Goal: Task Accomplishment & Management: Manage account settings

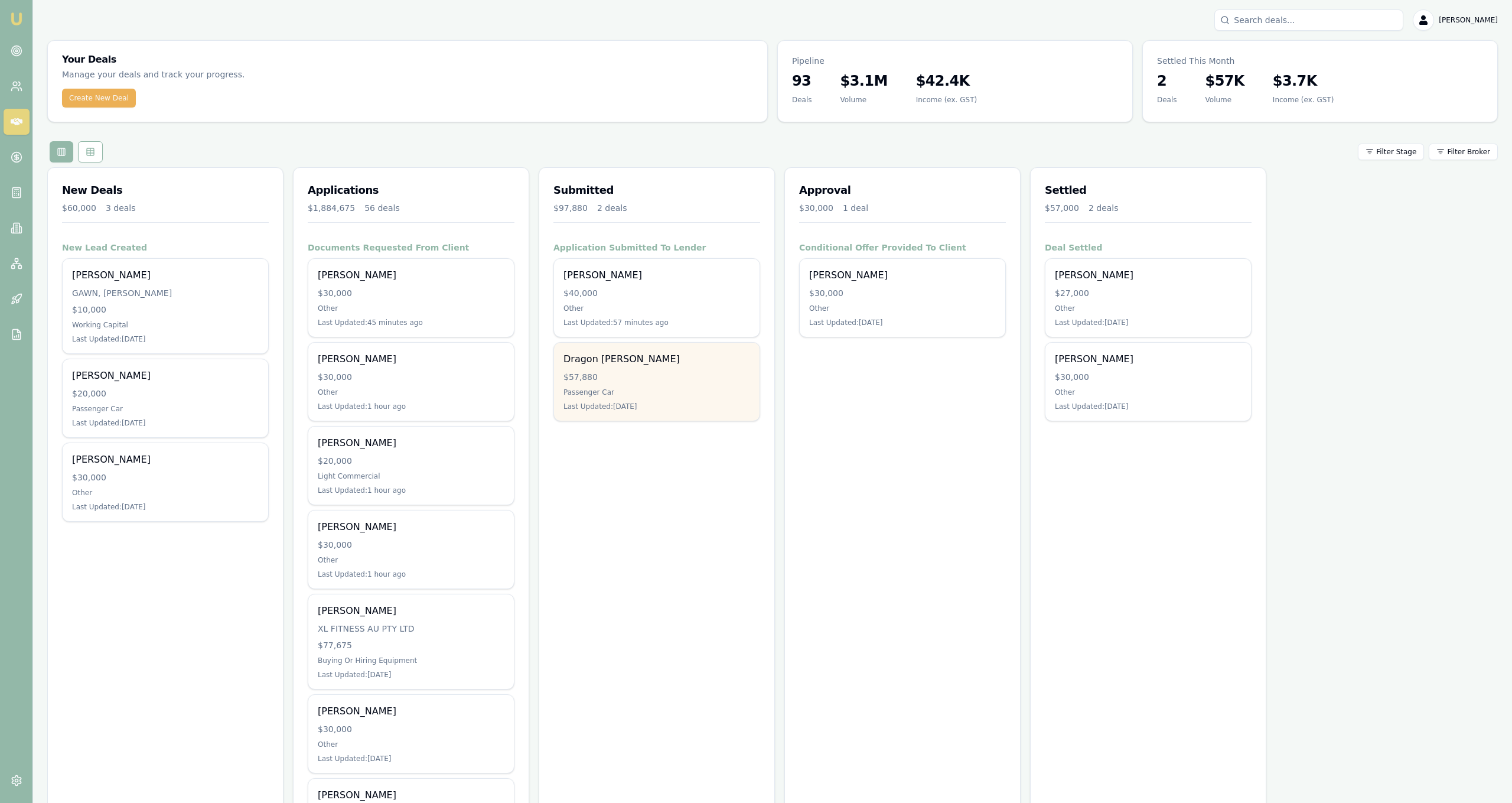
click at [713, 373] on div "$57,880" at bounding box center [657, 377] width 187 height 12
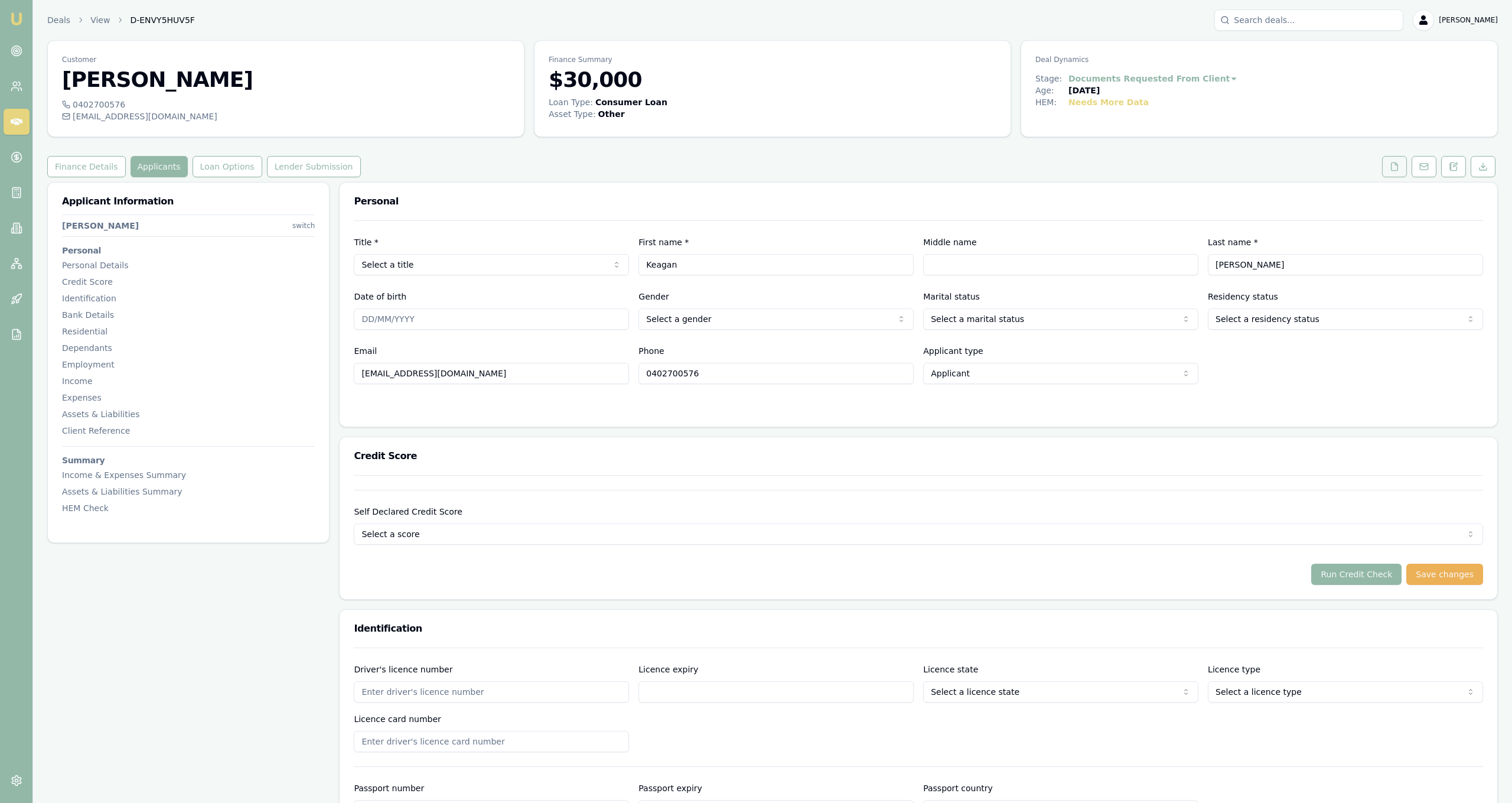
click at [1400, 162] on button at bounding box center [1394, 167] width 25 height 21
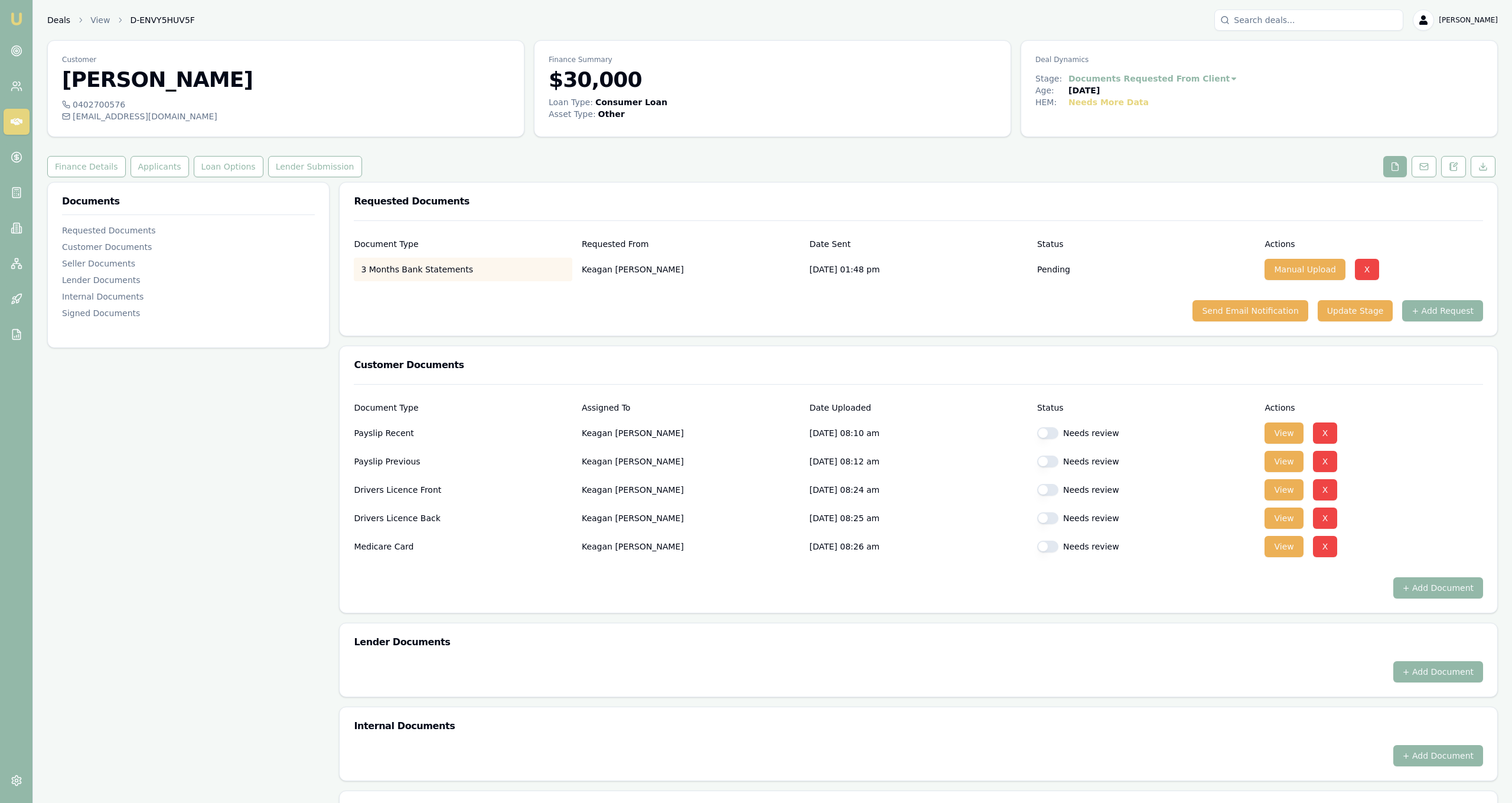
click at [62, 22] on link "Deals" at bounding box center [59, 20] width 23 height 12
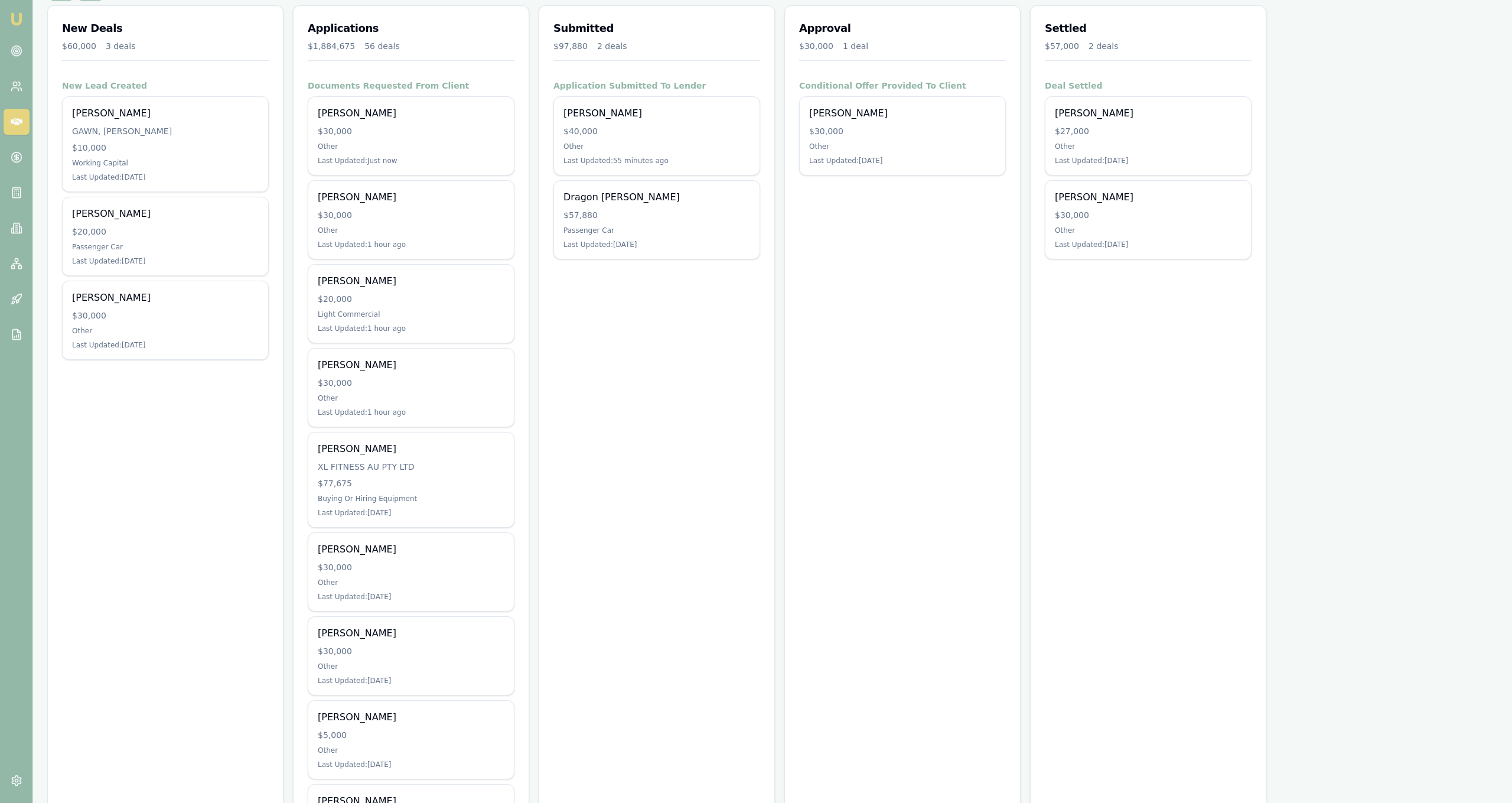
scroll to position [176, 0]
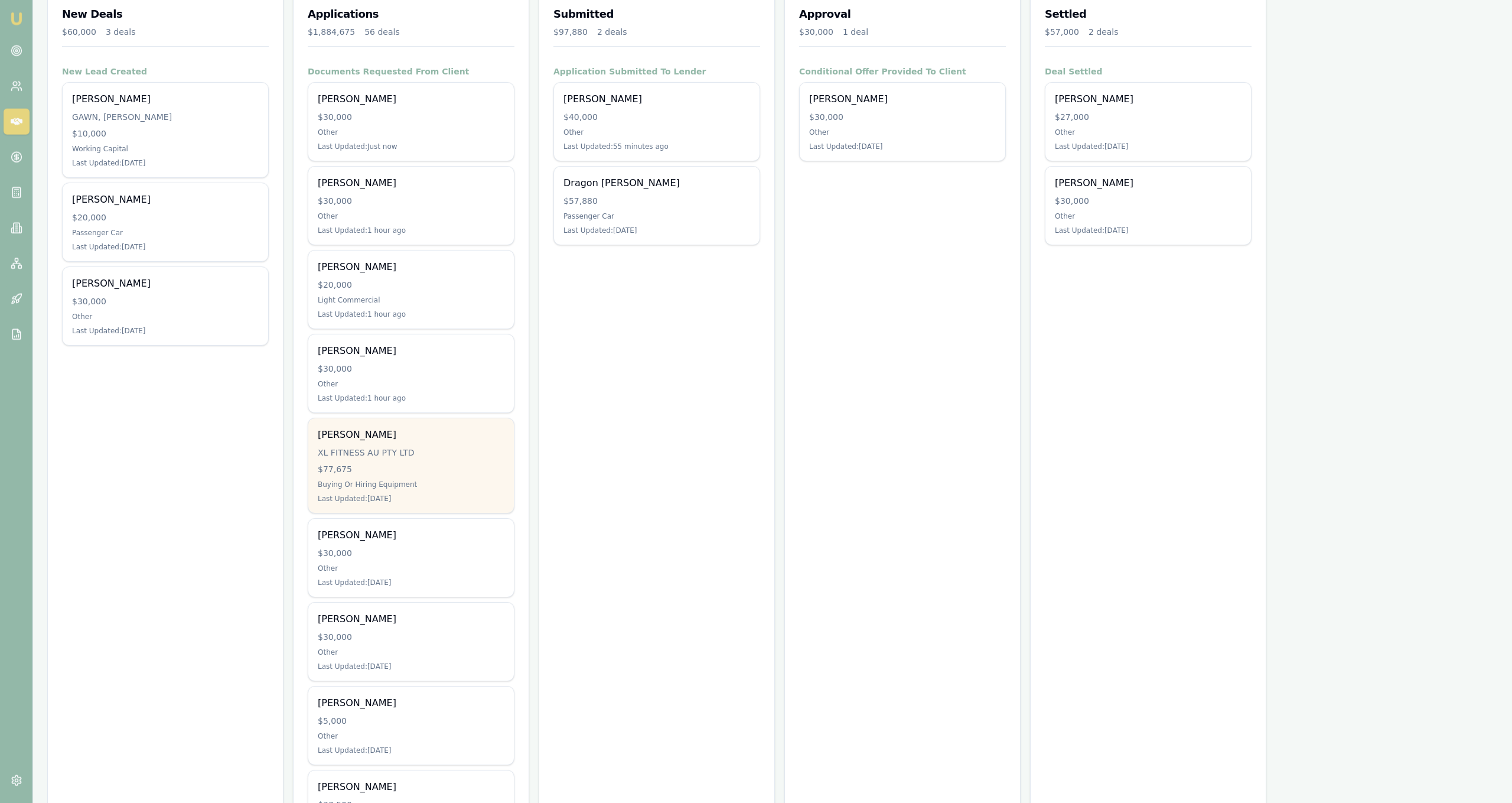
click at [459, 461] on div "Daniel Miller XL FITNESS AU PTY LTD $77,675 Buying Or Hiring Equipment Last Upd…" at bounding box center [411, 465] width 206 height 94
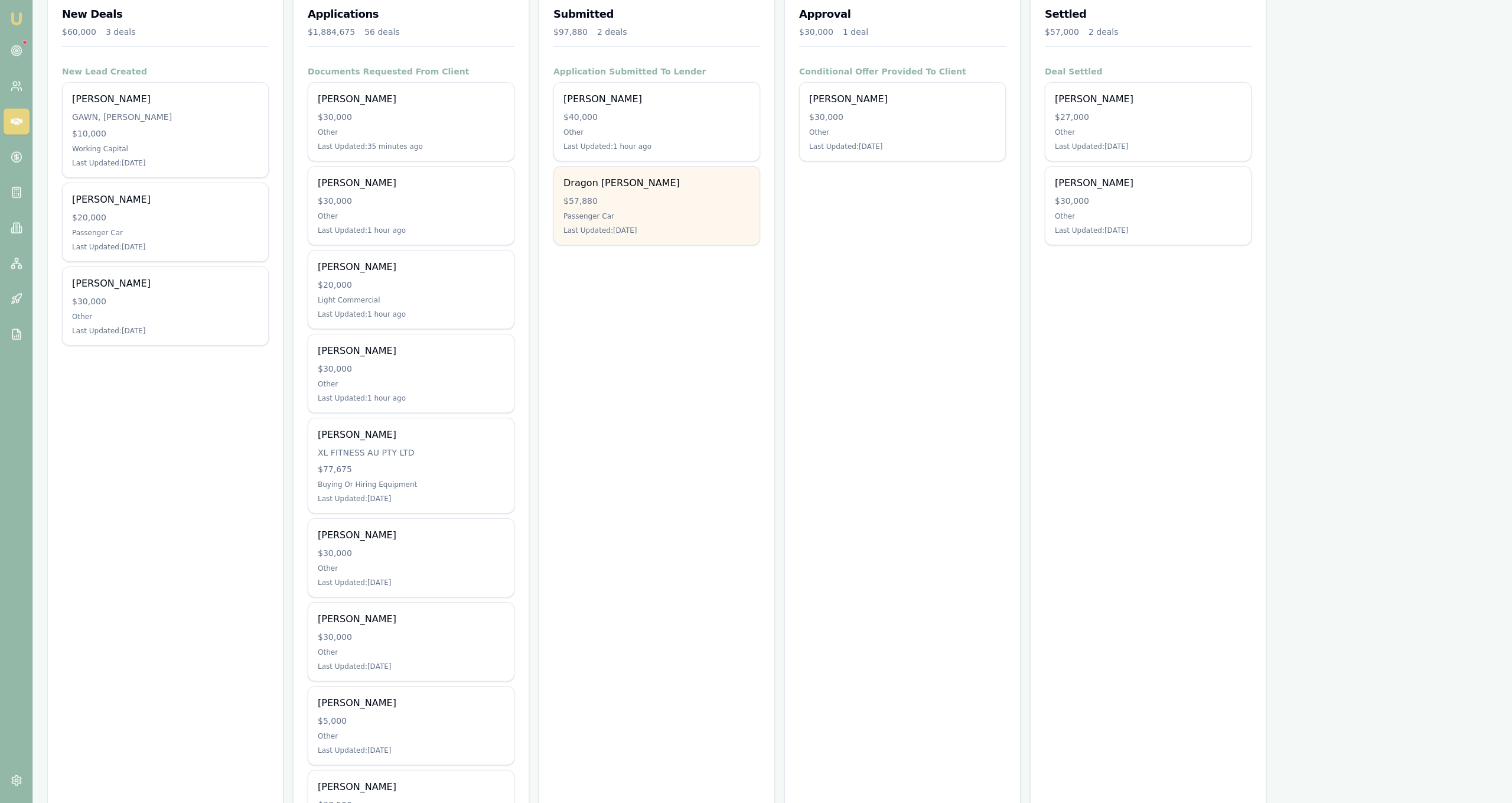
click at [672, 243] on div "Dragon Barski $57,880 Passenger Car Last Updated: 2 days ago" at bounding box center [657, 206] width 206 height 78
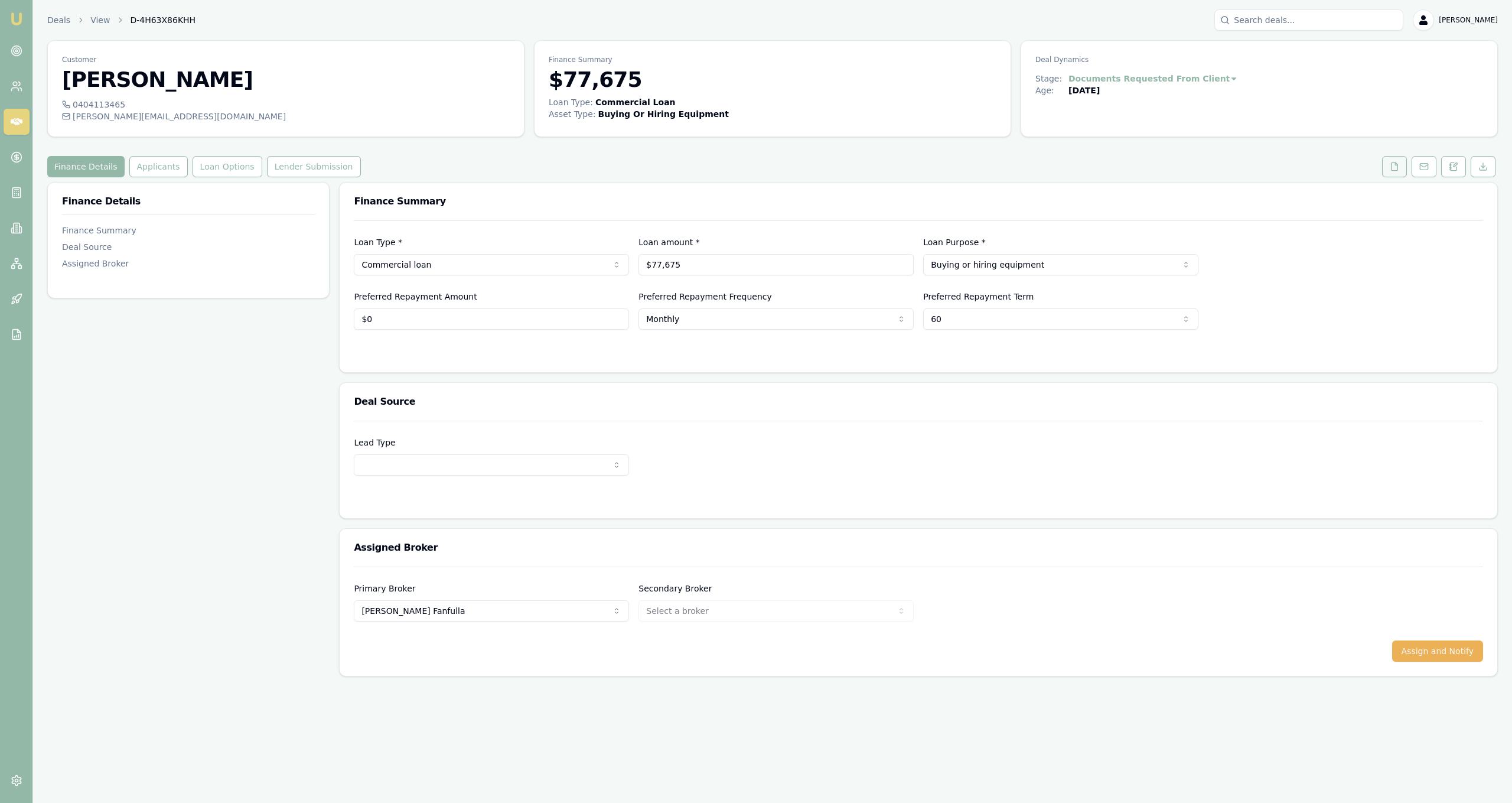
click at [1387, 170] on button at bounding box center [1394, 167] width 25 height 21
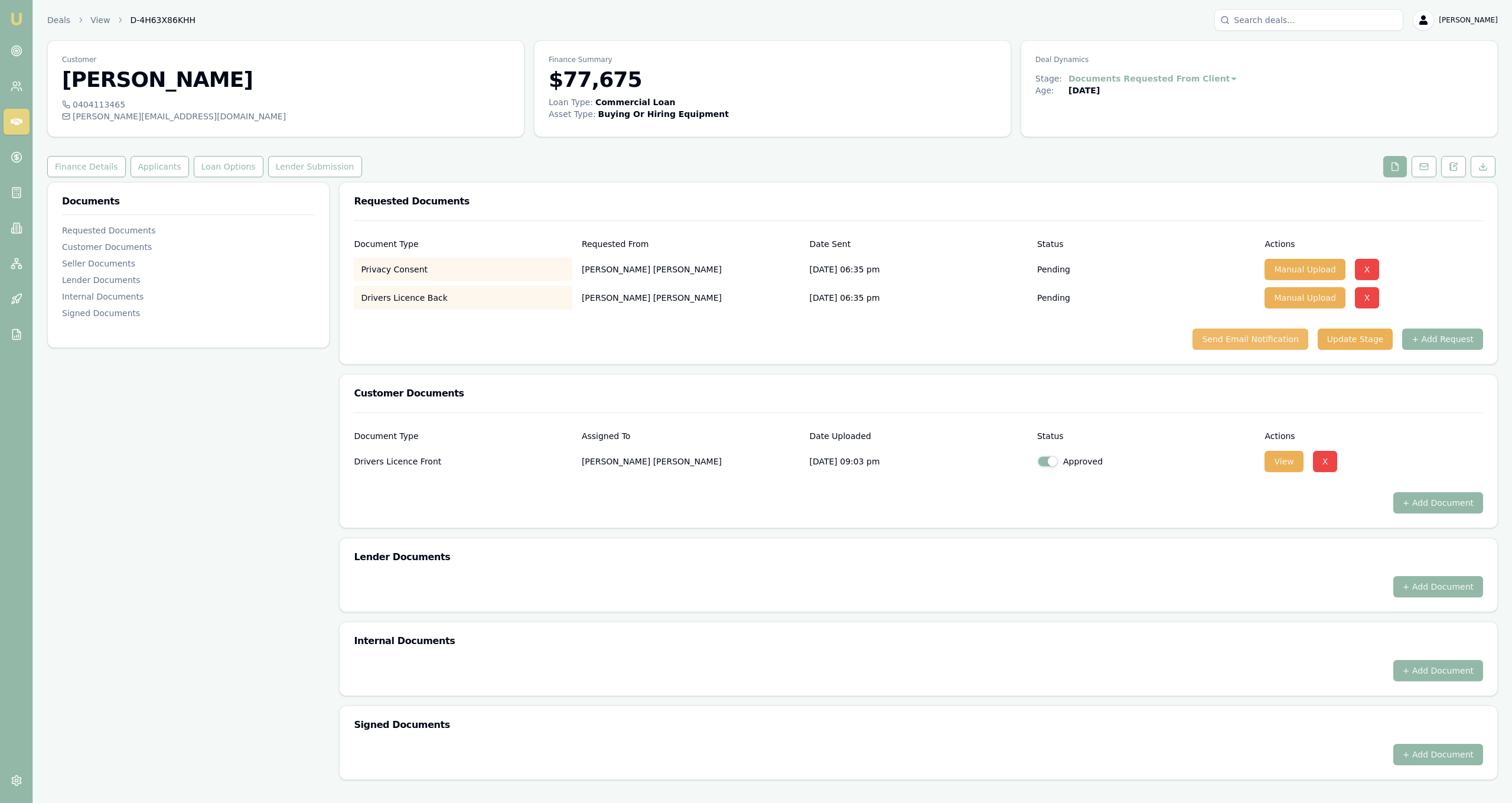
click at [1290, 341] on button "Send Email Notification" at bounding box center [1250, 339] width 115 height 21
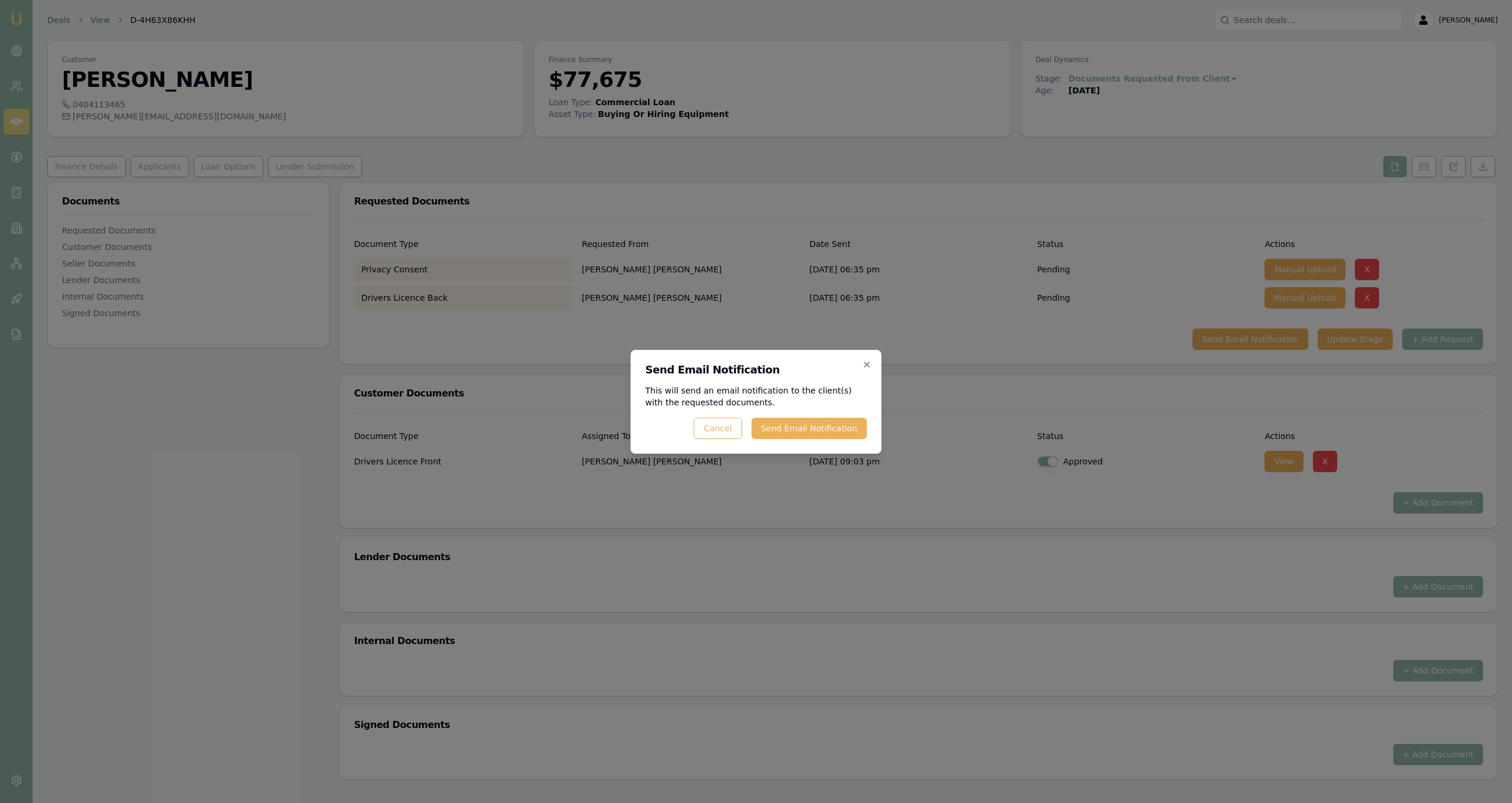
click at [806, 443] on div "Send Email Notification This will send an email notification to the client(s) w…" at bounding box center [756, 402] width 251 height 104
click at [810, 437] on button "Send Email Notification" at bounding box center [808, 428] width 115 height 21
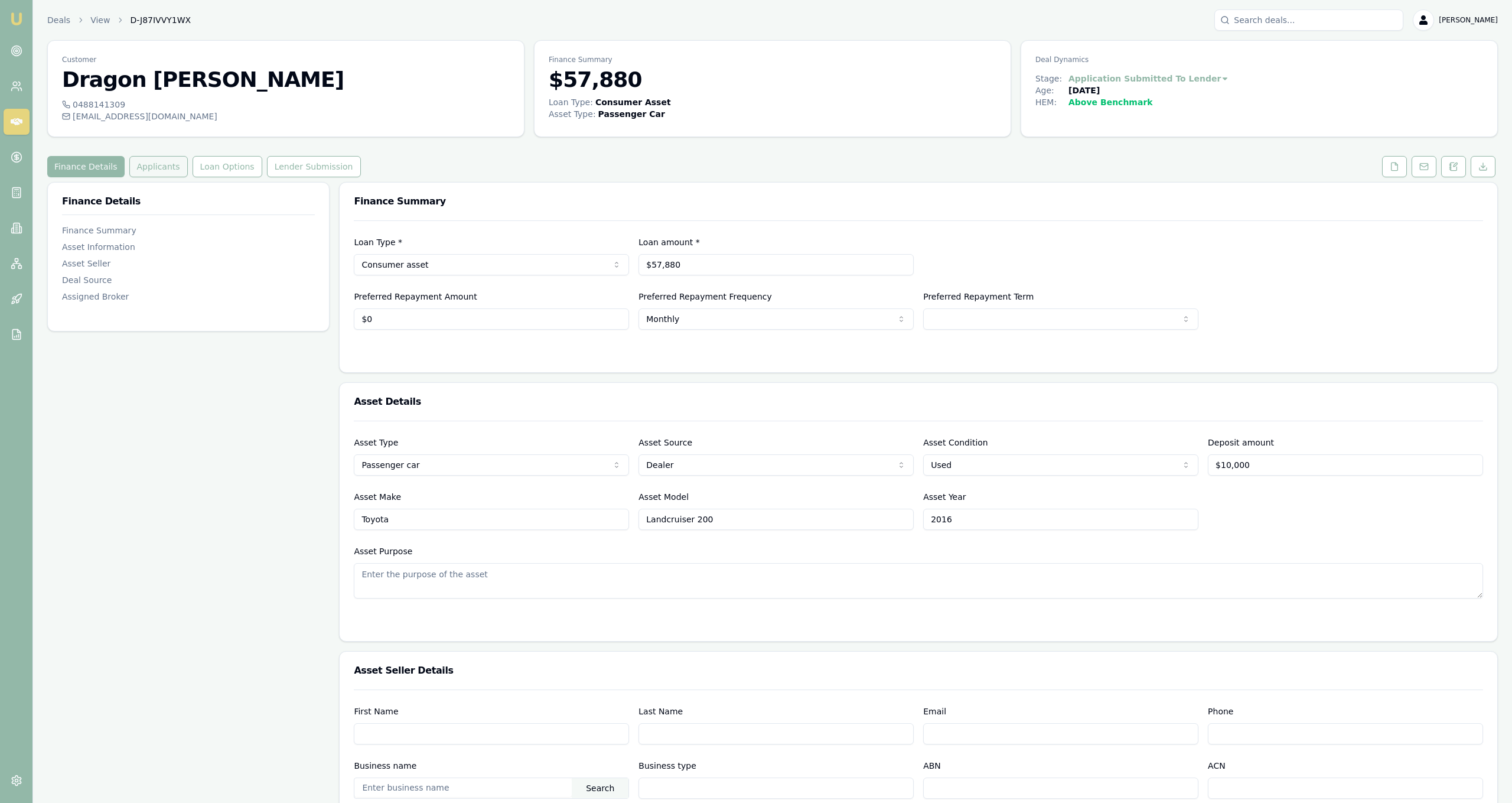
click at [160, 160] on button "Applicants" at bounding box center [158, 167] width 58 height 21
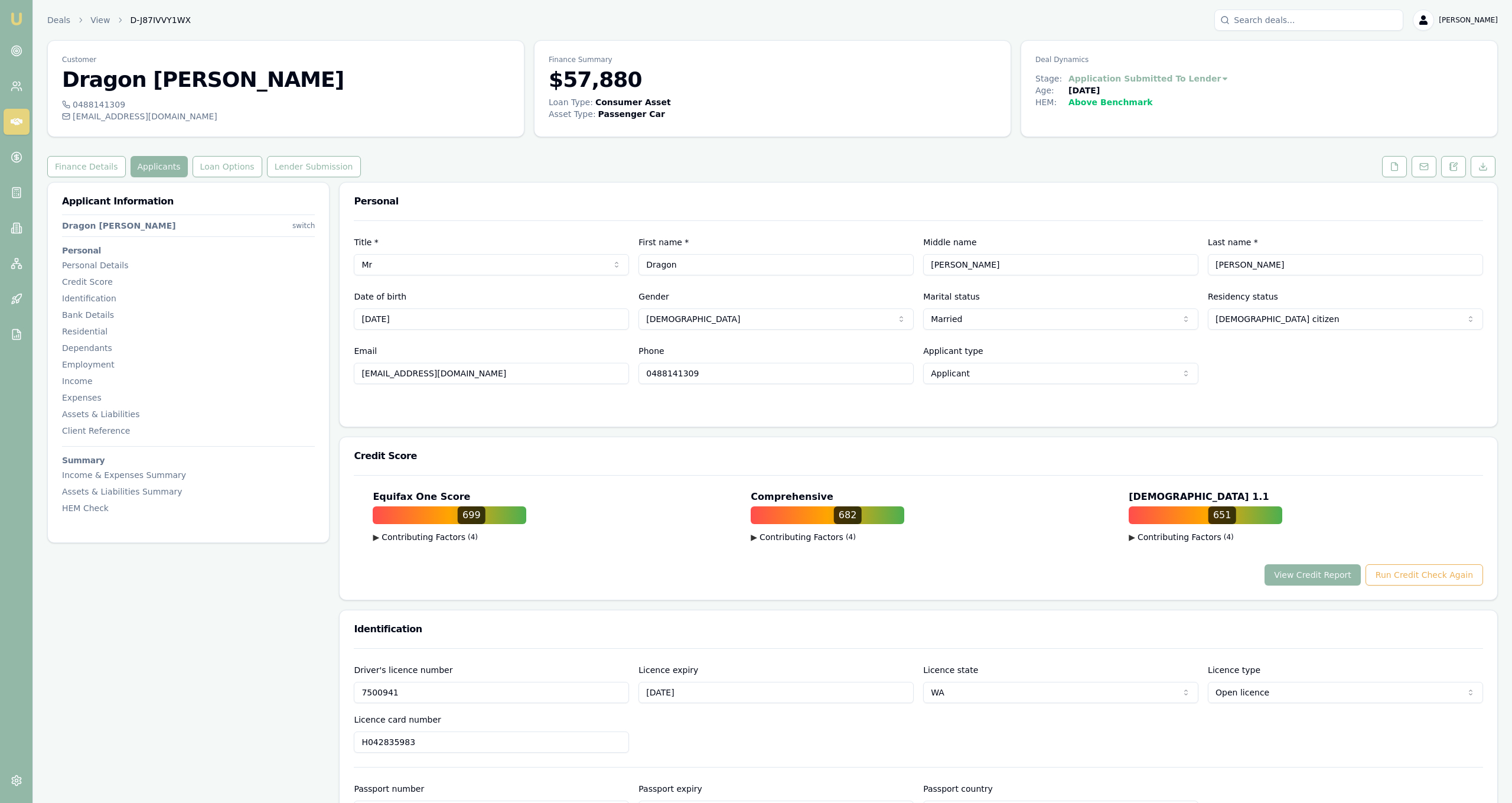
click at [228, 163] on button "Loan Options" at bounding box center [228, 167] width 70 height 21
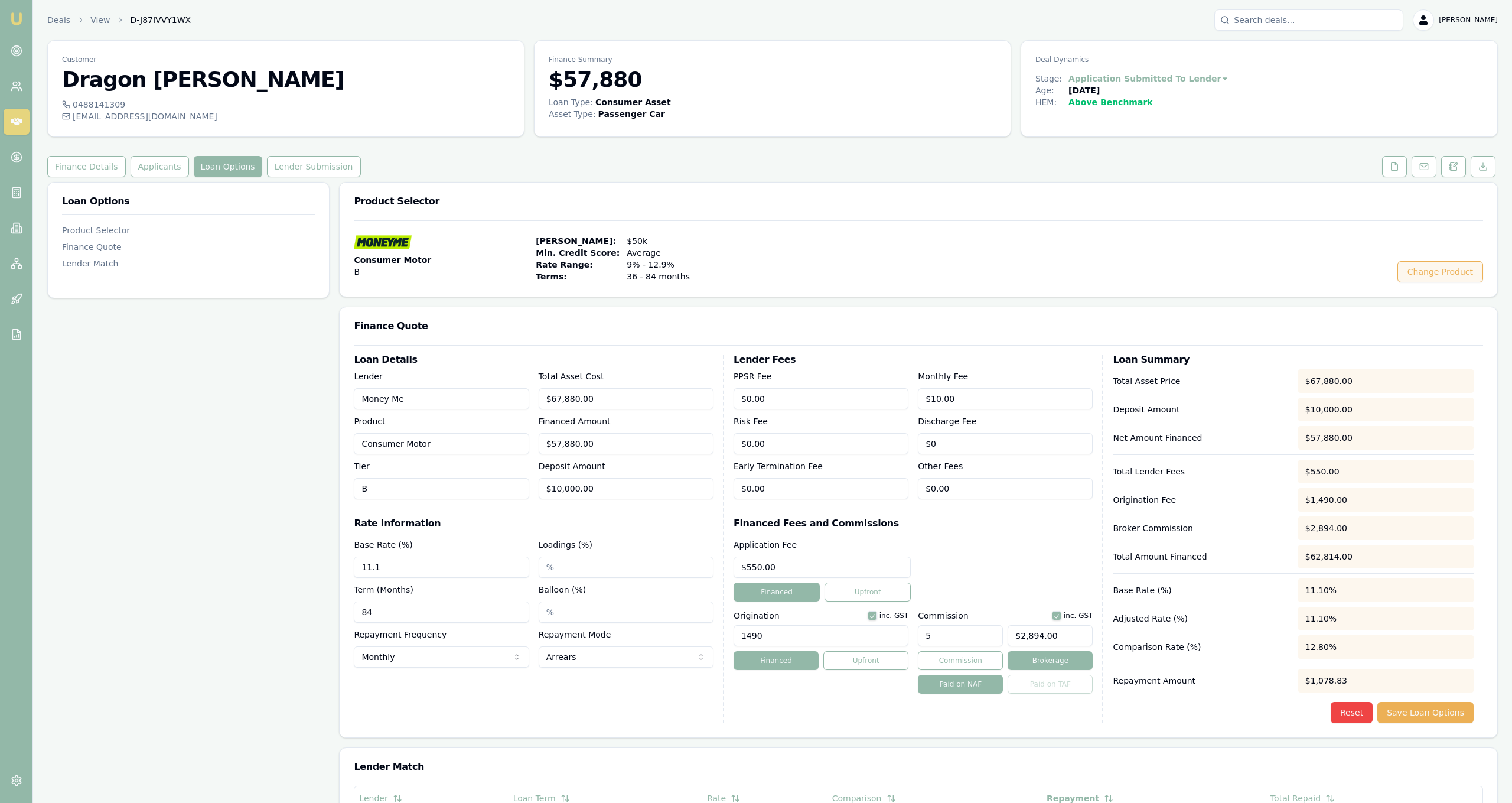
click at [1447, 268] on button "Change Product" at bounding box center [1440, 272] width 86 height 21
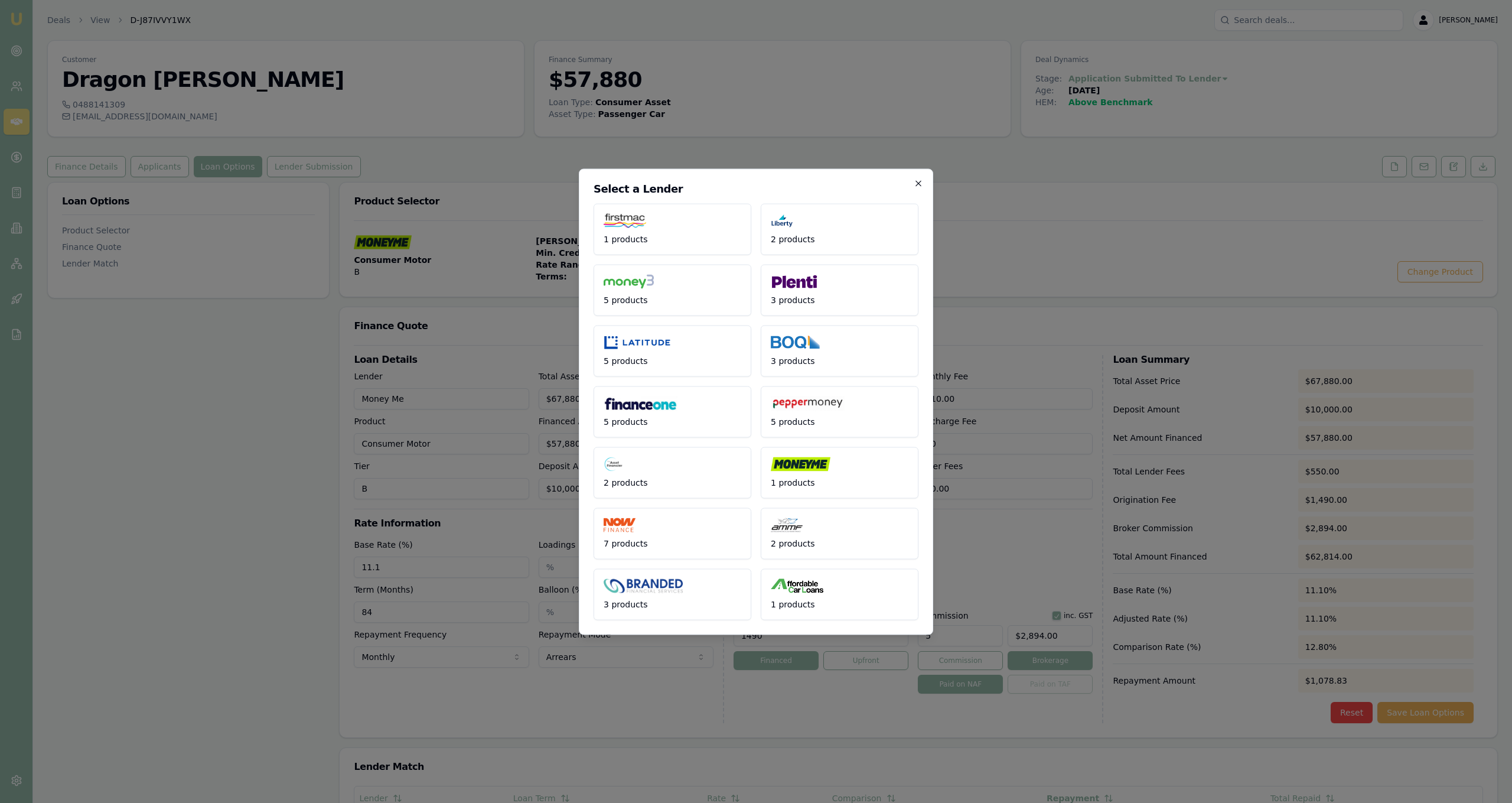
click at [920, 186] on icon "button" at bounding box center [918, 183] width 9 height 9
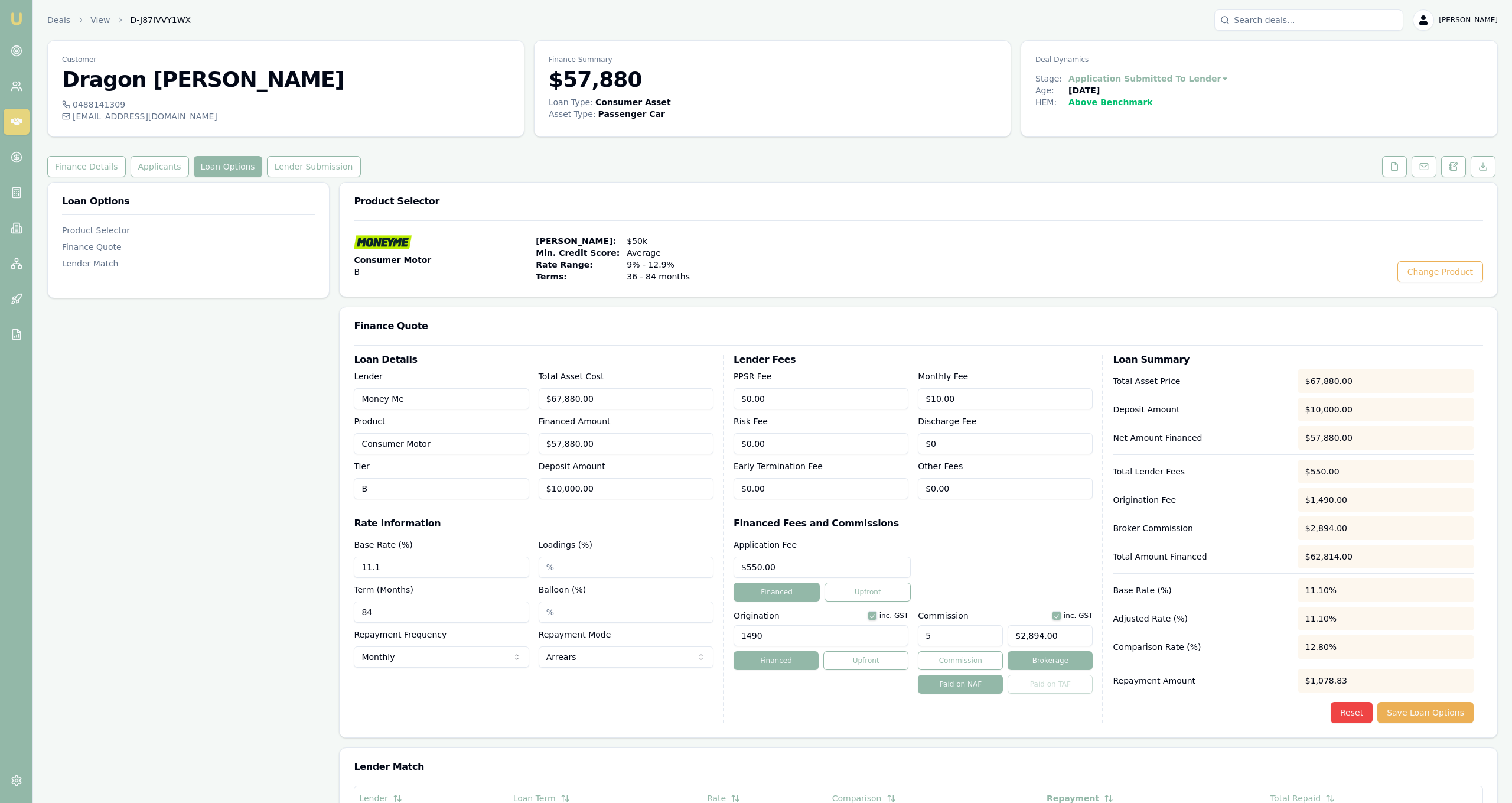
click at [482, 404] on input "Money Me" at bounding box center [441, 399] width 175 height 21
type input "Azora"
click at [384, 477] on div "Tier B" at bounding box center [441, 479] width 175 height 40
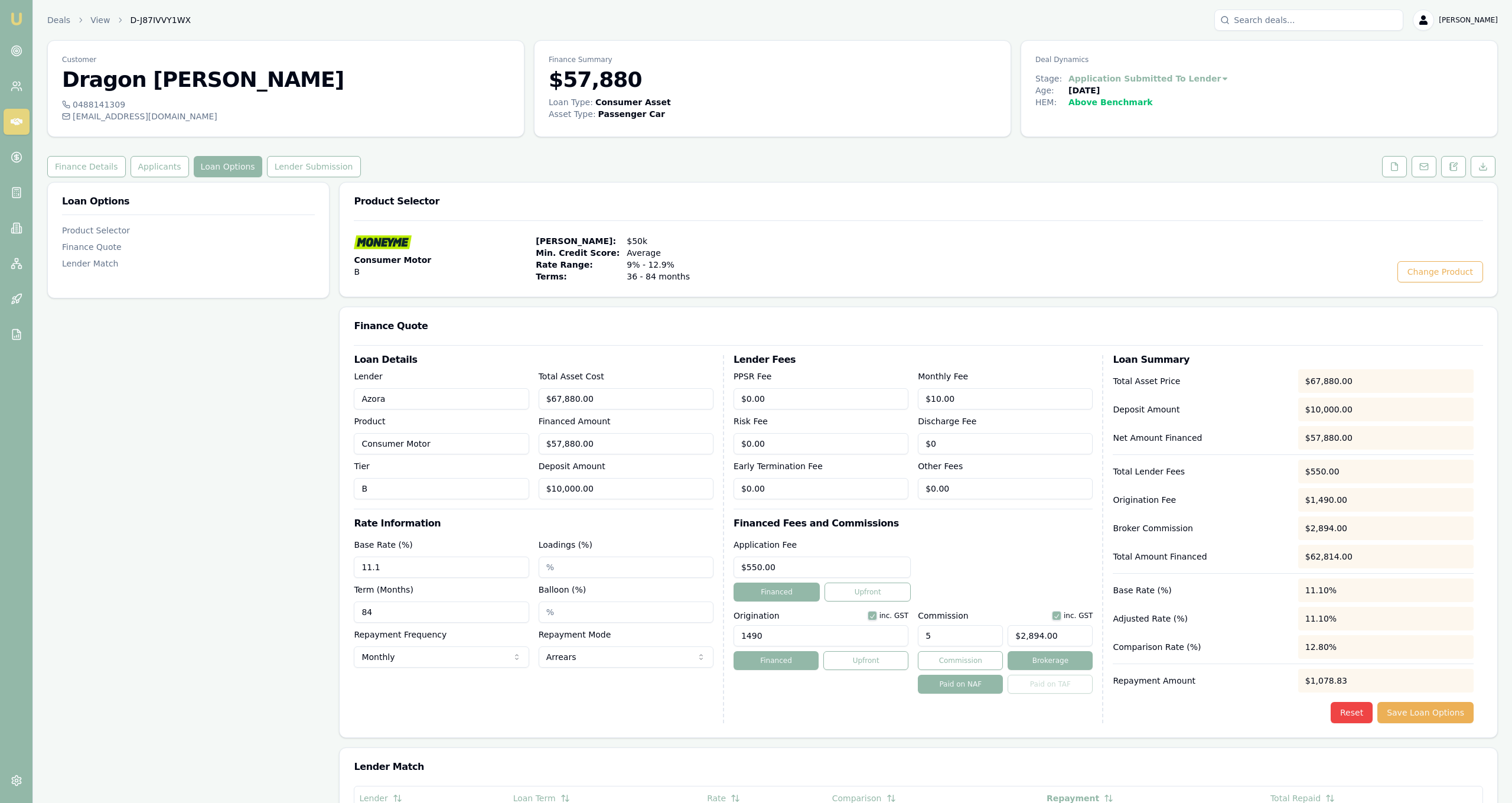
click at [394, 486] on input "B" at bounding box center [441, 489] width 175 height 21
type input "3"
click at [302, 457] on div "Loan Options Product Selector Finance Quote Lender Match" at bounding box center [189, 632] width 282 height 899
click at [433, 564] on input "11.1" at bounding box center [441, 567] width 175 height 21
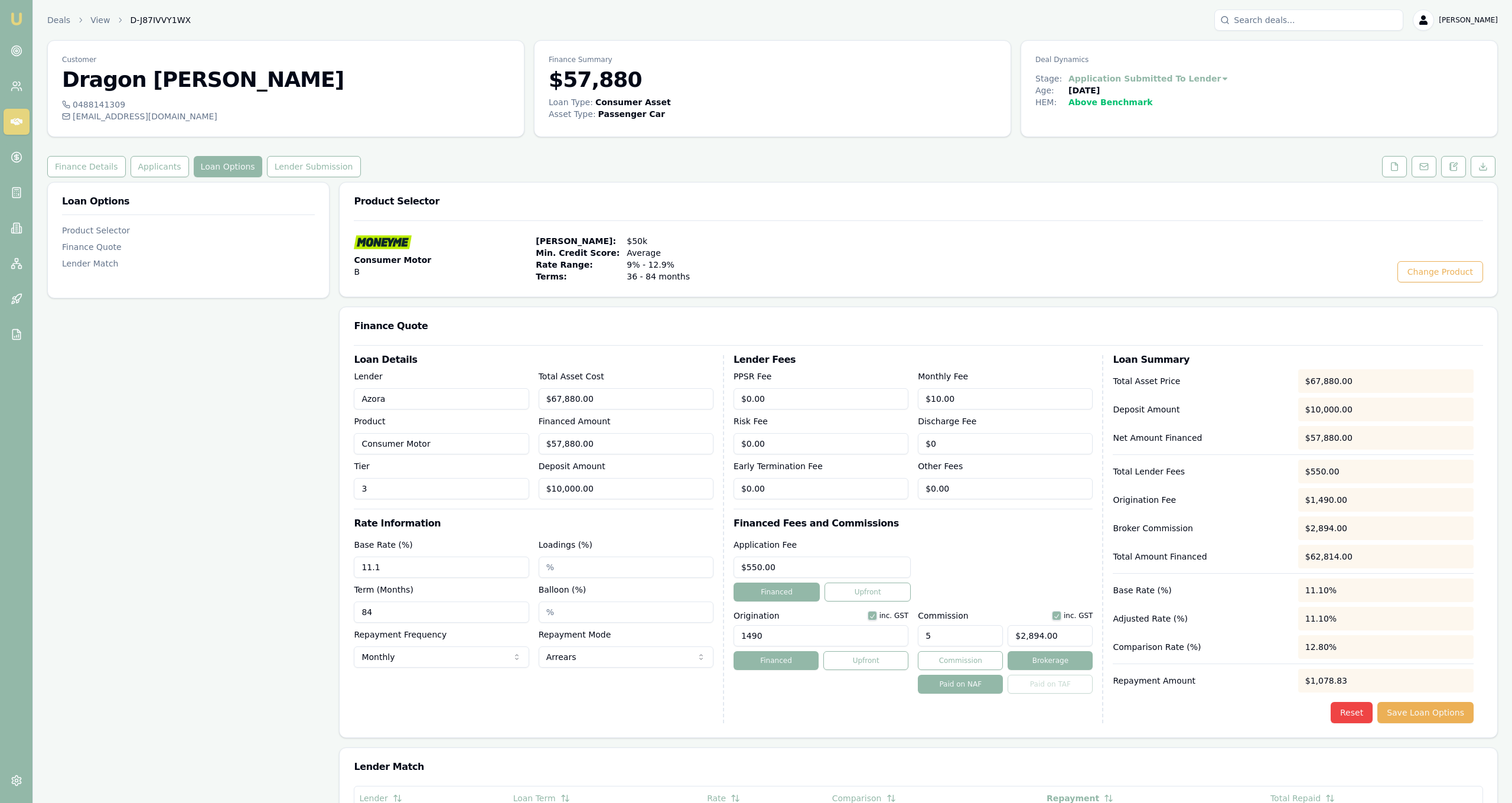
click at [433, 564] on input "11.1" at bounding box center [441, 567] width 175 height 21
type input "11.10%"
click at [1030, 560] on div "Application Fee $550.00 Financed Upfront" at bounding box center [913, 570] width 360 height 64
click at [988, 626] on input "5" at bounding box center [960, 636] width 85 height 21
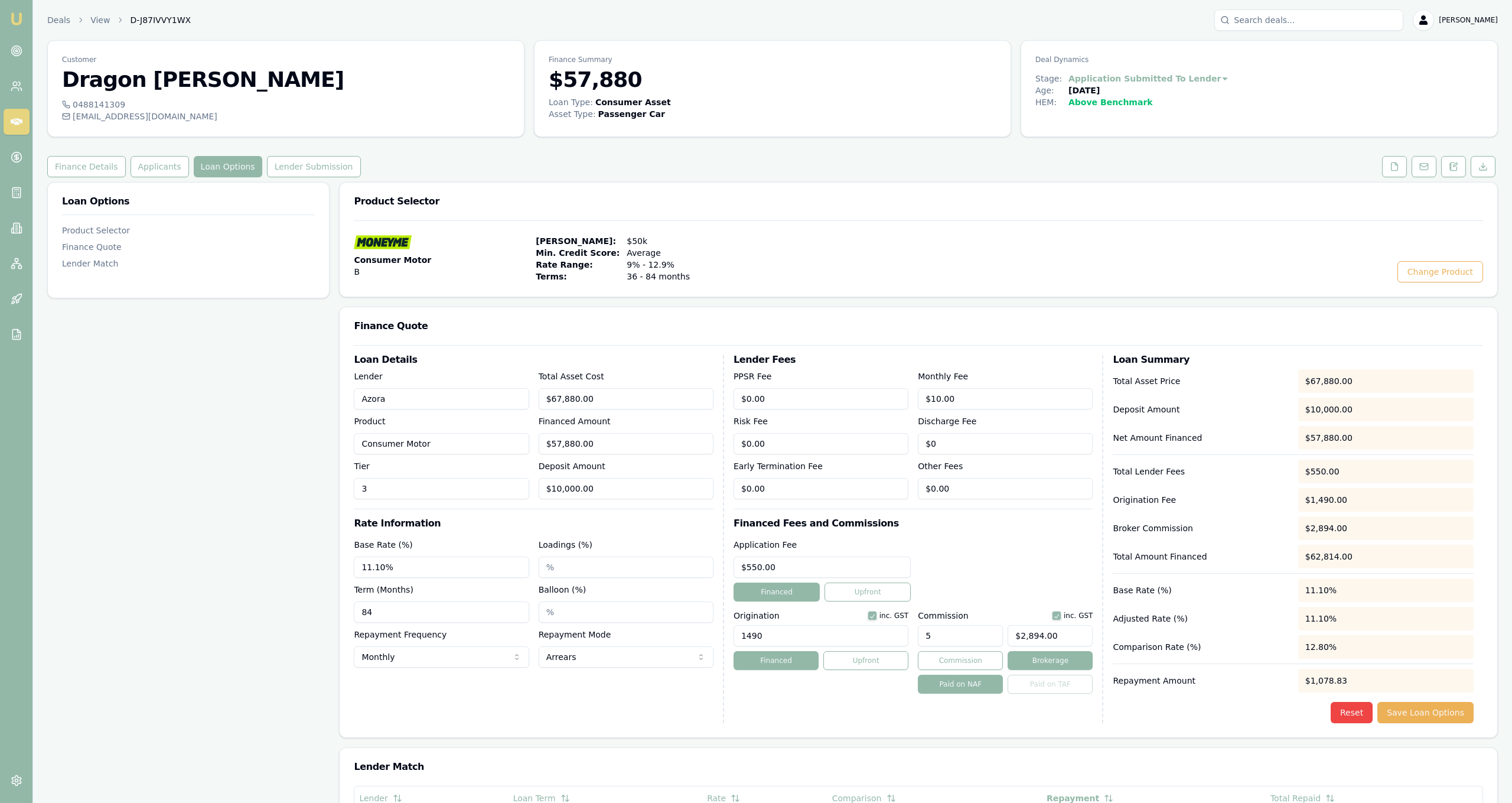
click at [988, 626] on input "5" at bounding box center [960, 636] width 85 height 21
type input "4"
type input "$2,315.20"
type input "4.00%"
click at [1016, 535] on div "Lender Fees PPSR Fee $0.00 Monthly Fee $10.00 Risk Fee $0.00 Discharge Fee $0 E…" at bounding box center [918, 539] width 370 height 368
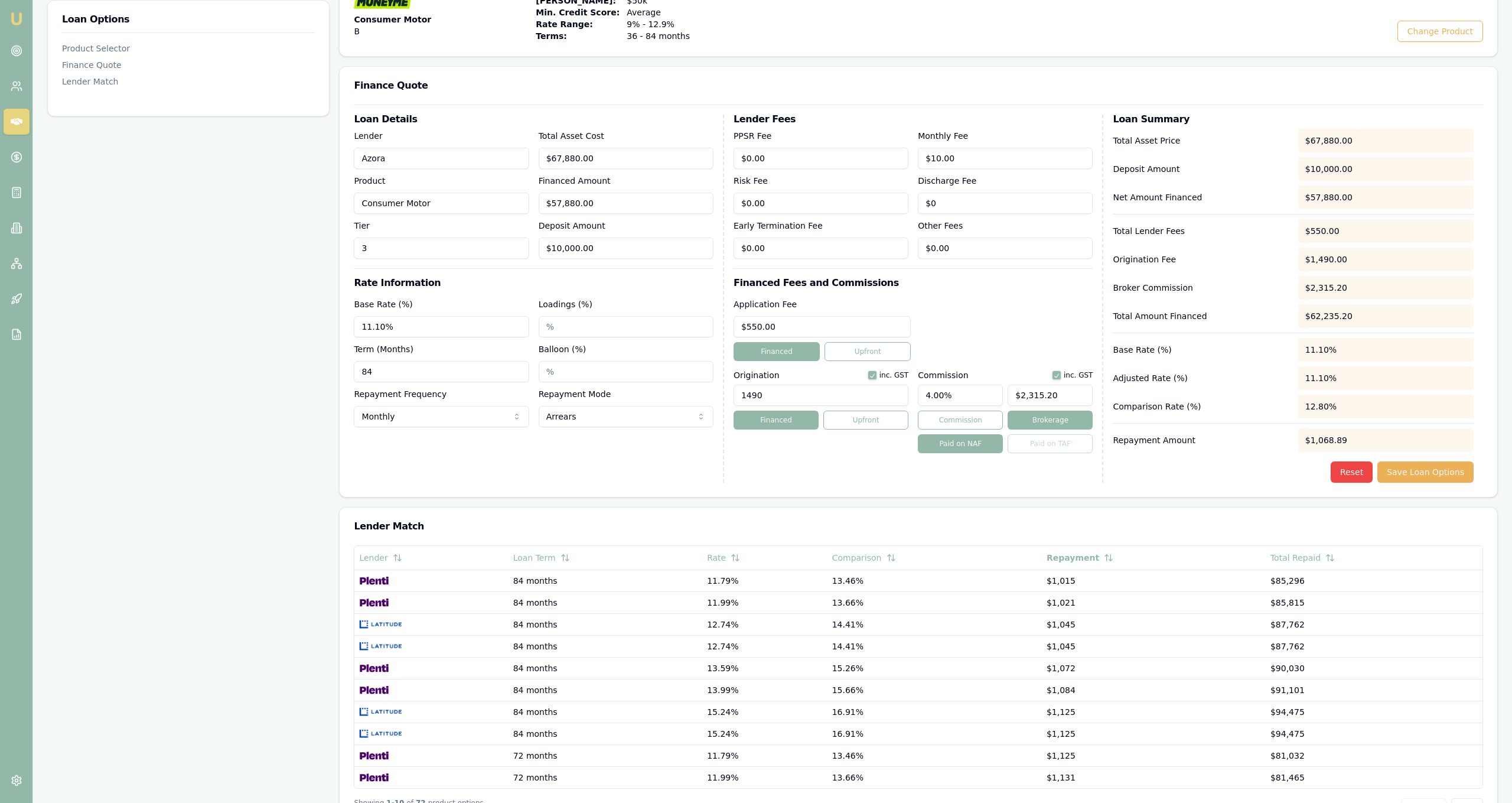
scroll to position [242, 0]
click at [1460, 472] on button "Save Loan Options" at bounding box center [1425, 471] width 96 height 21
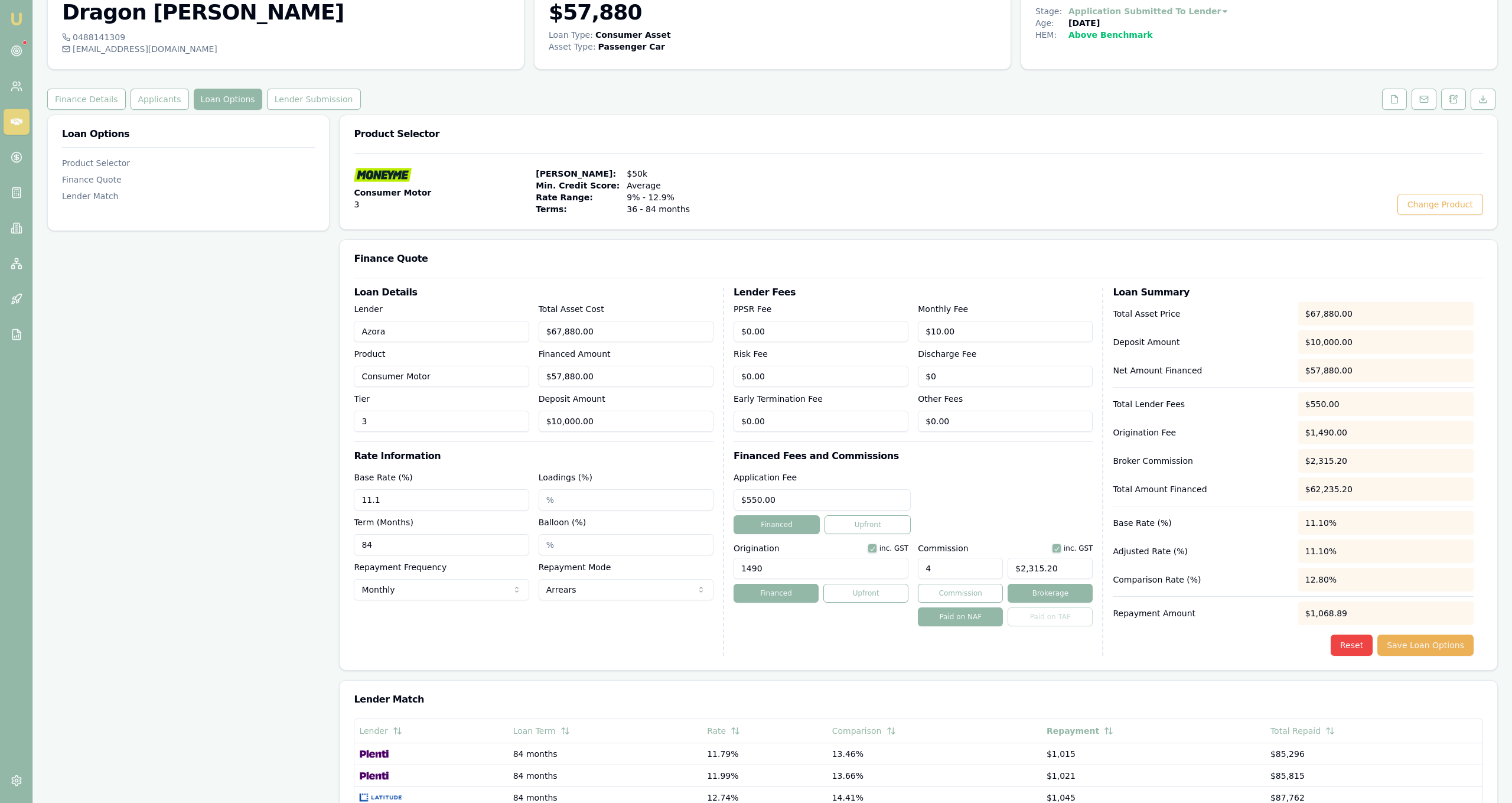
click at [299, 323] on div "Loan Options Product Selector Finance Quote Lender Match" at bounding box center [189, 565] width 282 height 899
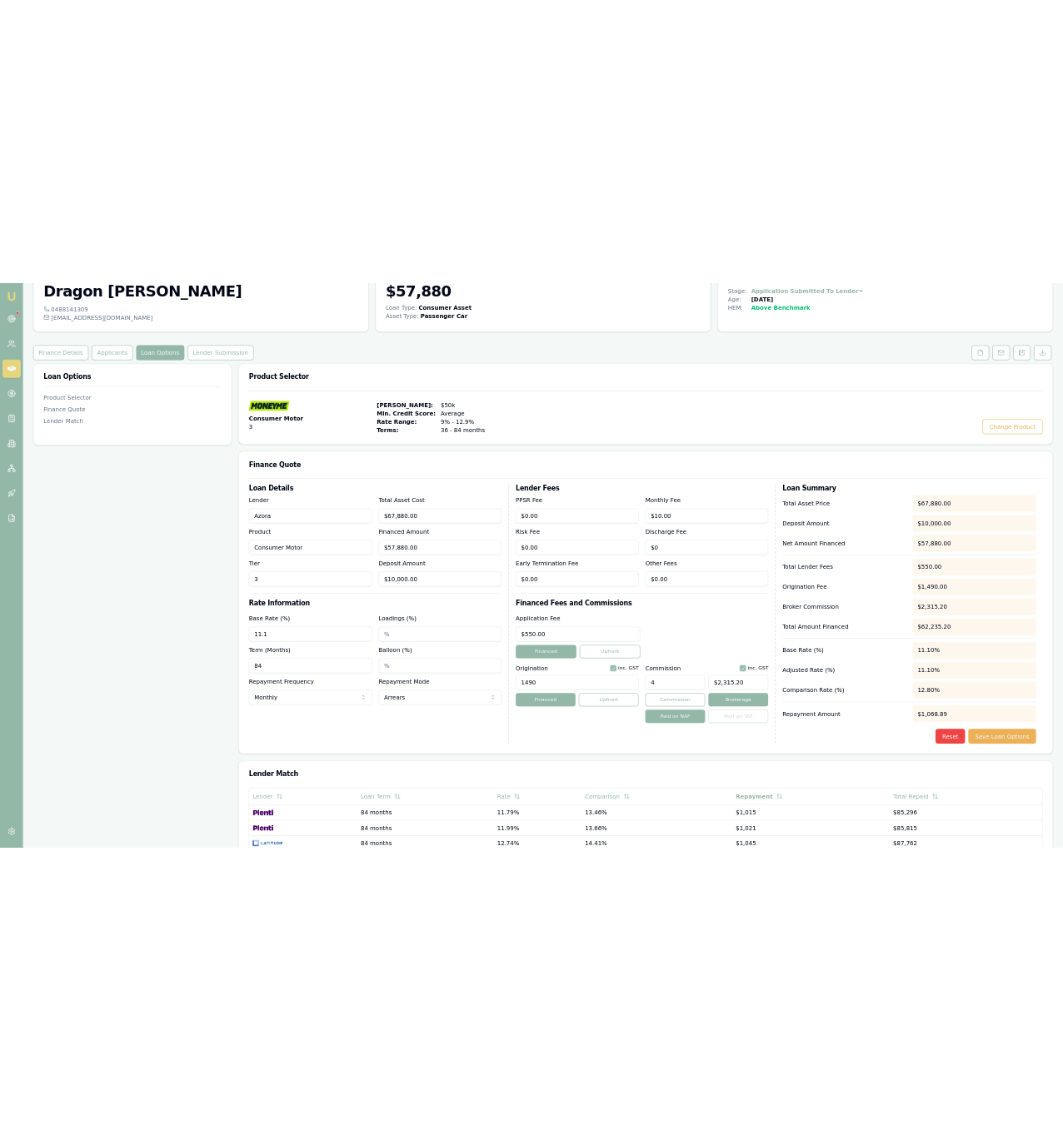
scroll to position [0, 0]
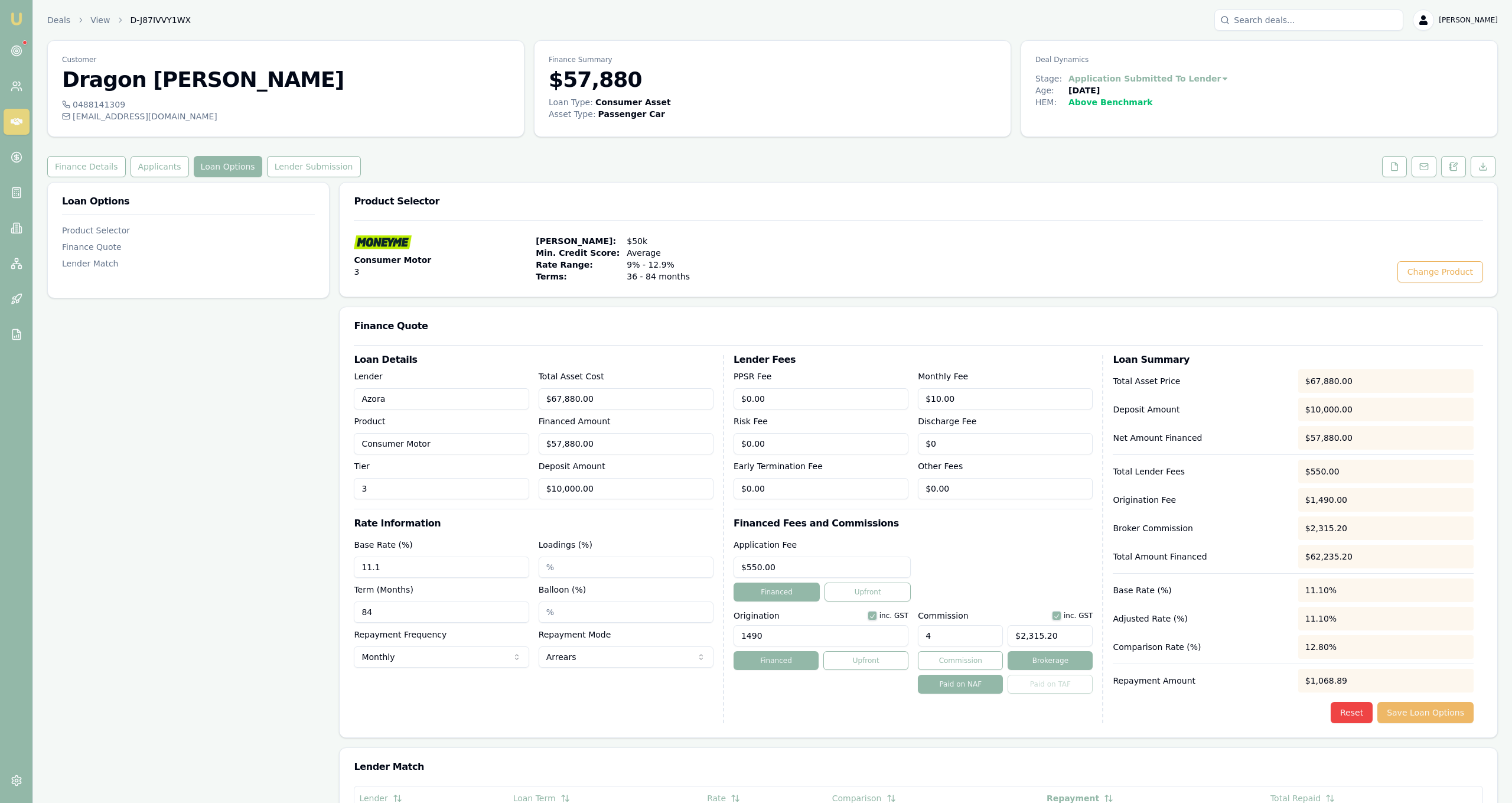
click at [1460, 715] on button "Save Loan Options" at bounding box center [1425, 712] width 96 height 21
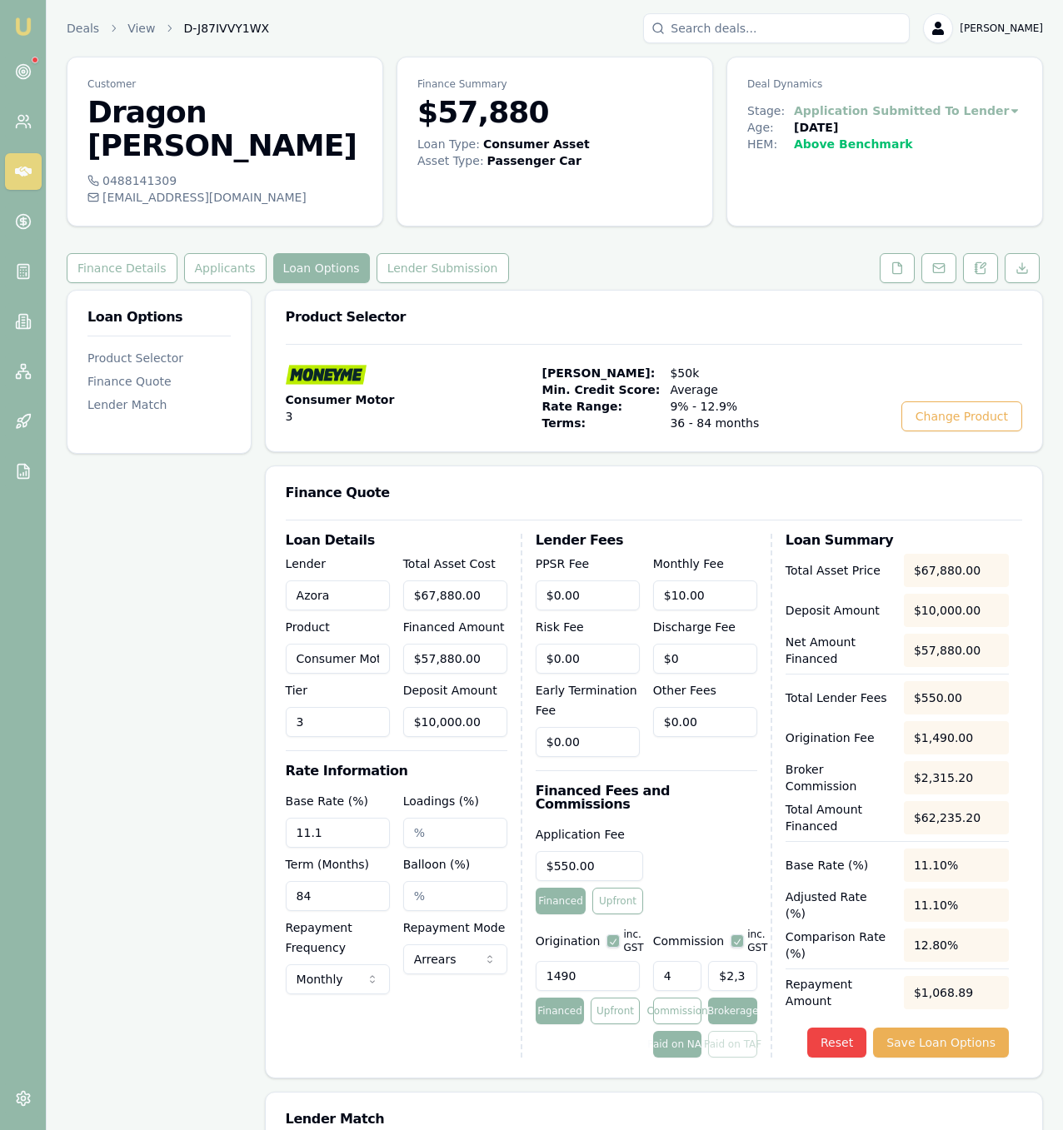
click at [198, 560] on div "Loan Options Product Selector Finance Quote Lender Match" at bounding box center [159, 926] width 185 height 1273
click at [964, 1028] on button "Save Loan Options" at bounding box center [941, 1043] width 136 height 30
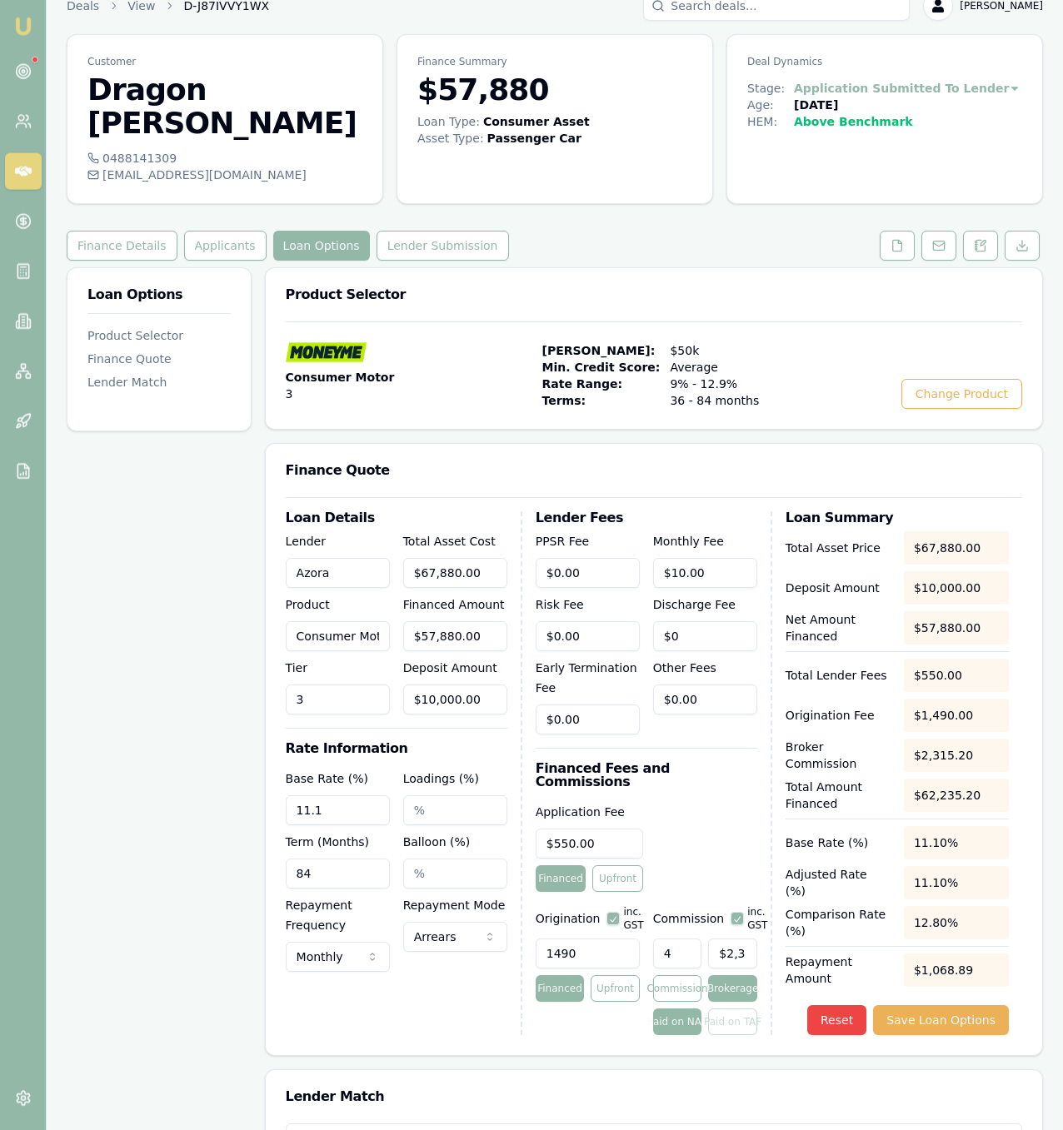
scroll to position [25, 0]
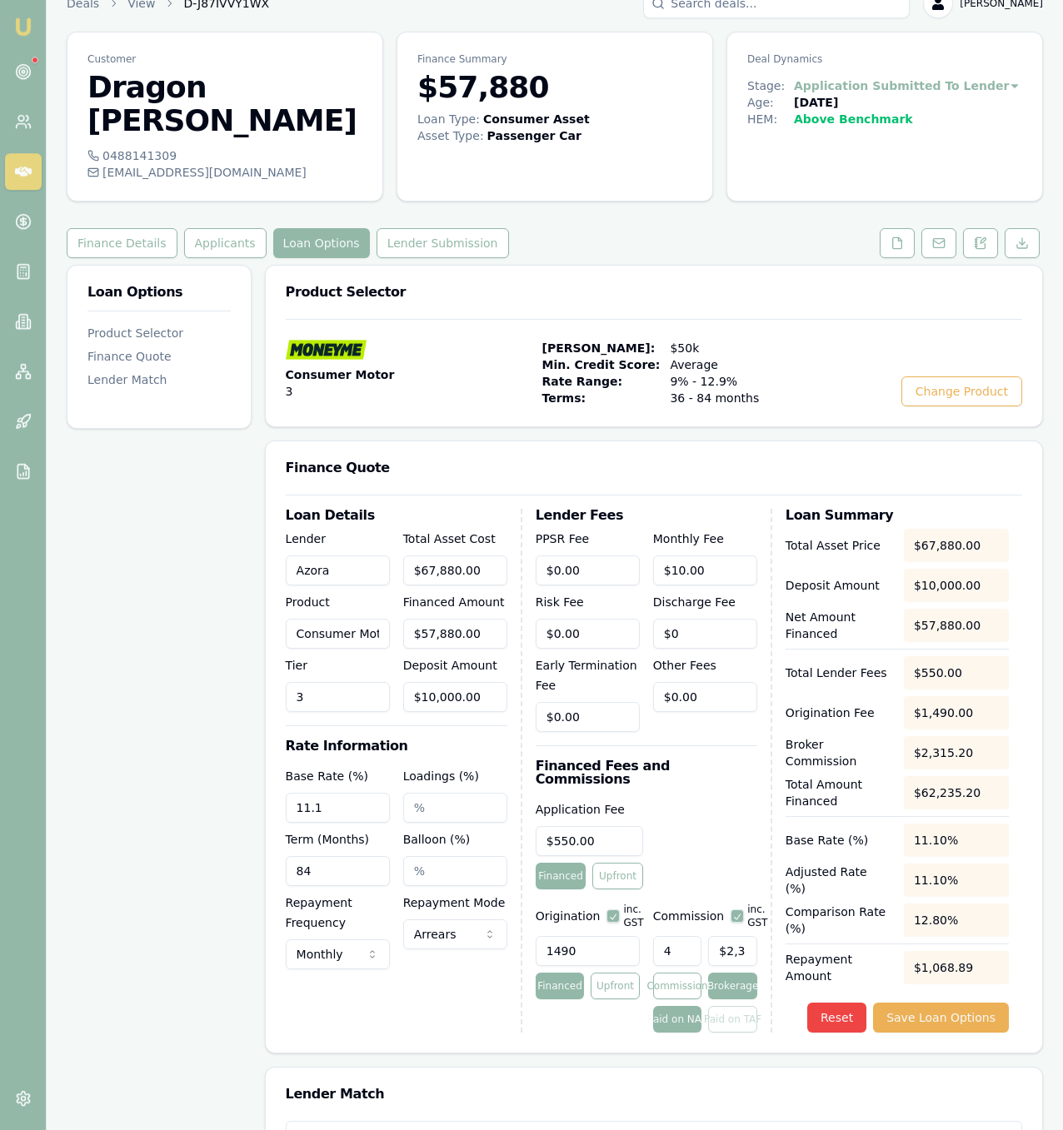
click at [615, 936] on input "1490" at bounding box center [588, 951] width 104 height 30
type input "1490.00"
click at [374, 793] on input "11.1" at bounding box center [338, 808] width 104 height 30
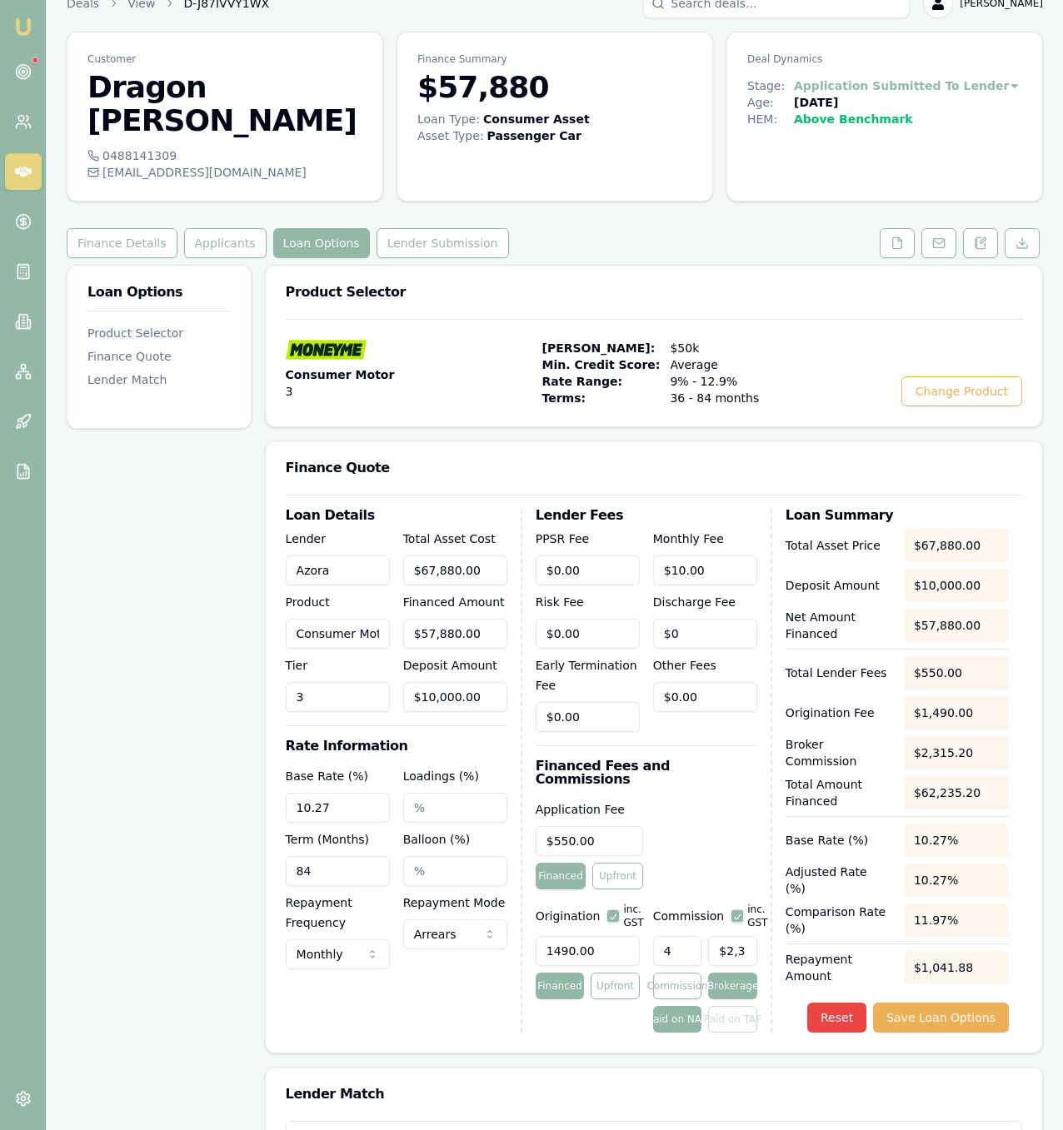
type input "10.27%"
click at [160, 854] on div "Loan Options Product Selector Finance Quote Lender Match" at bounding box center [159, 901] width 185 height 1273
click at [985, 1003] on button "Save Loan Options" at bounding box center [941, 1018] width 136 height 30
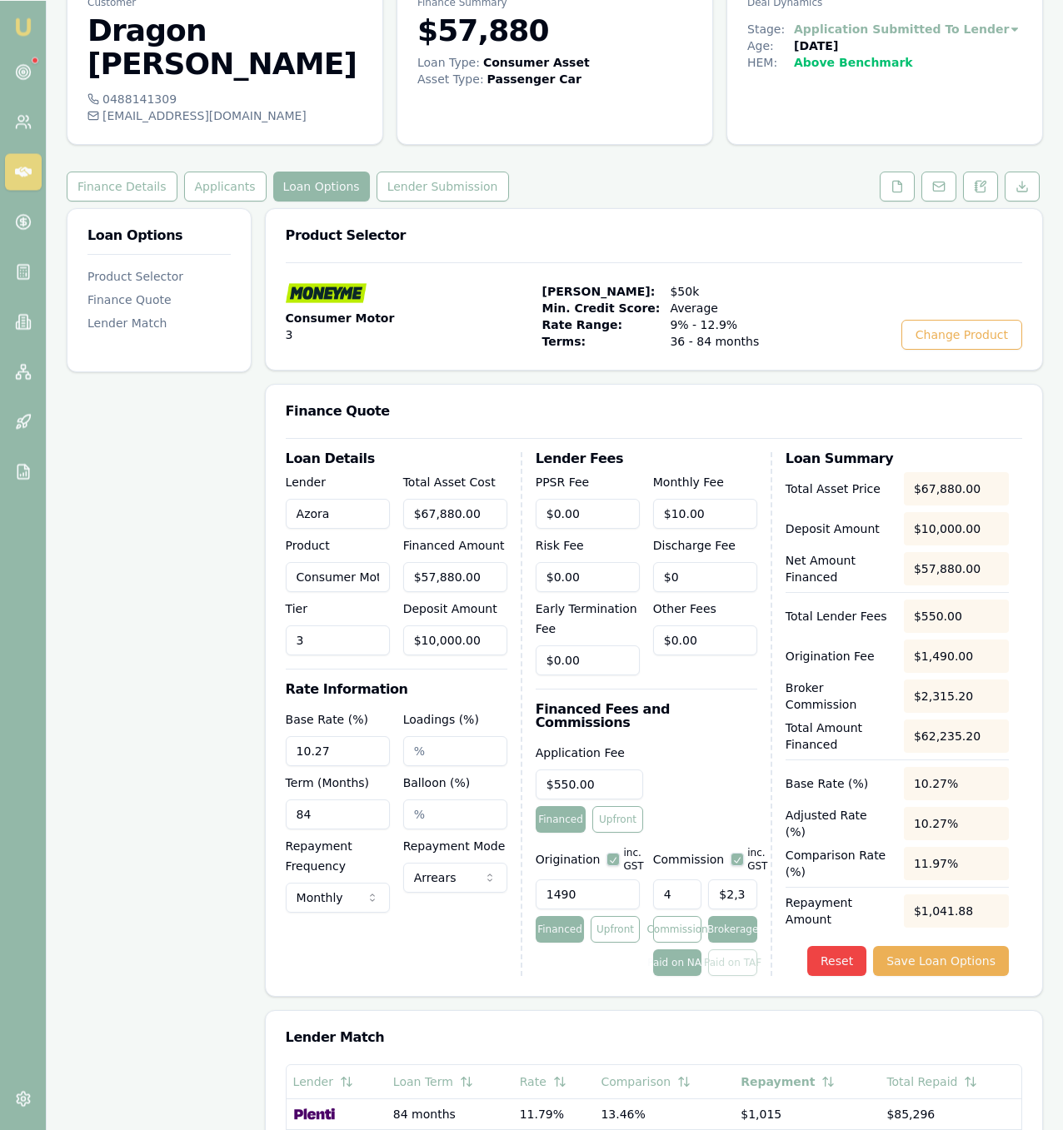
scroll to position [85, 0]
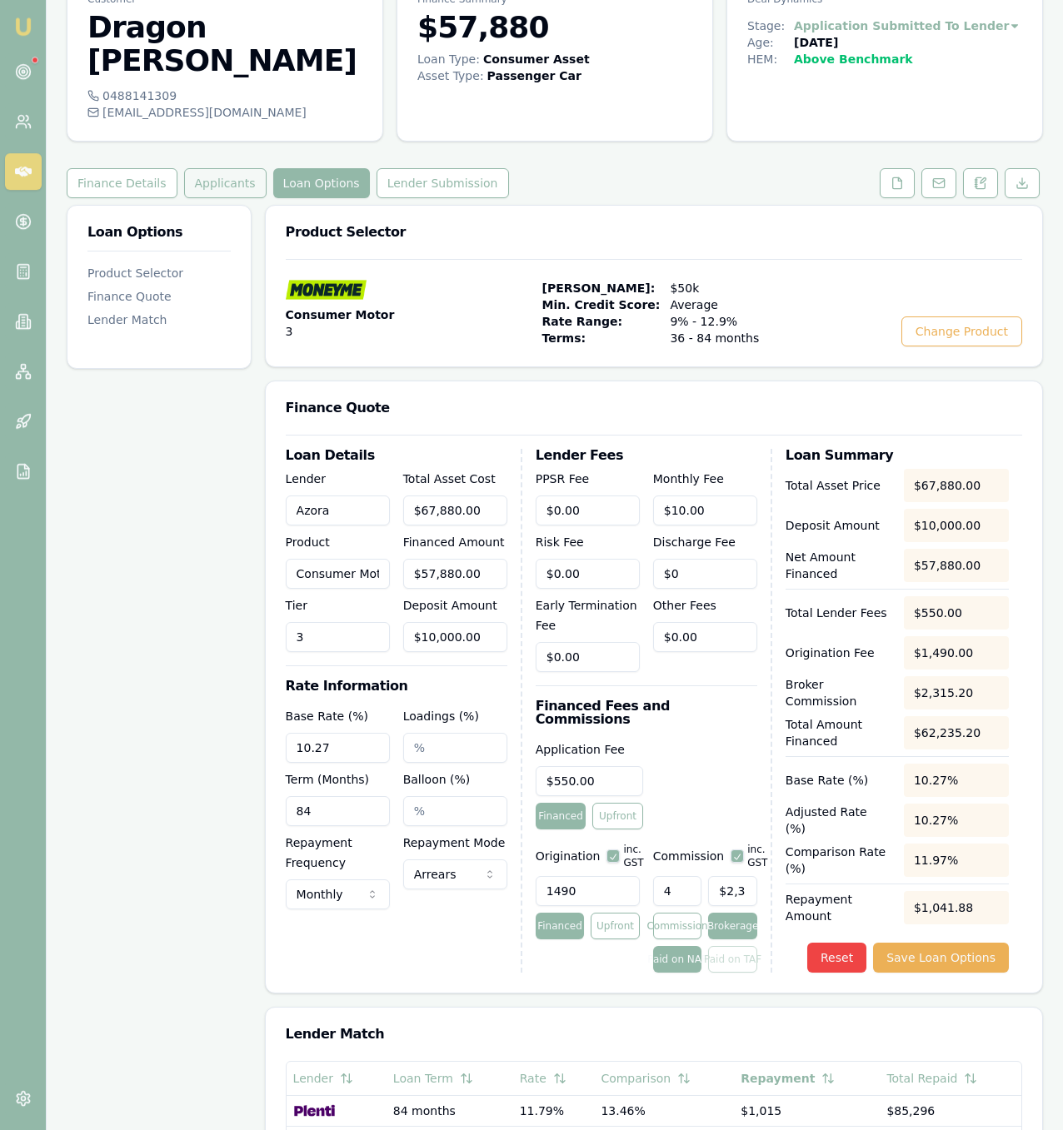
click at [204, 168] on button "Applicants" at bounding box center [225, 183] width 82 height 30
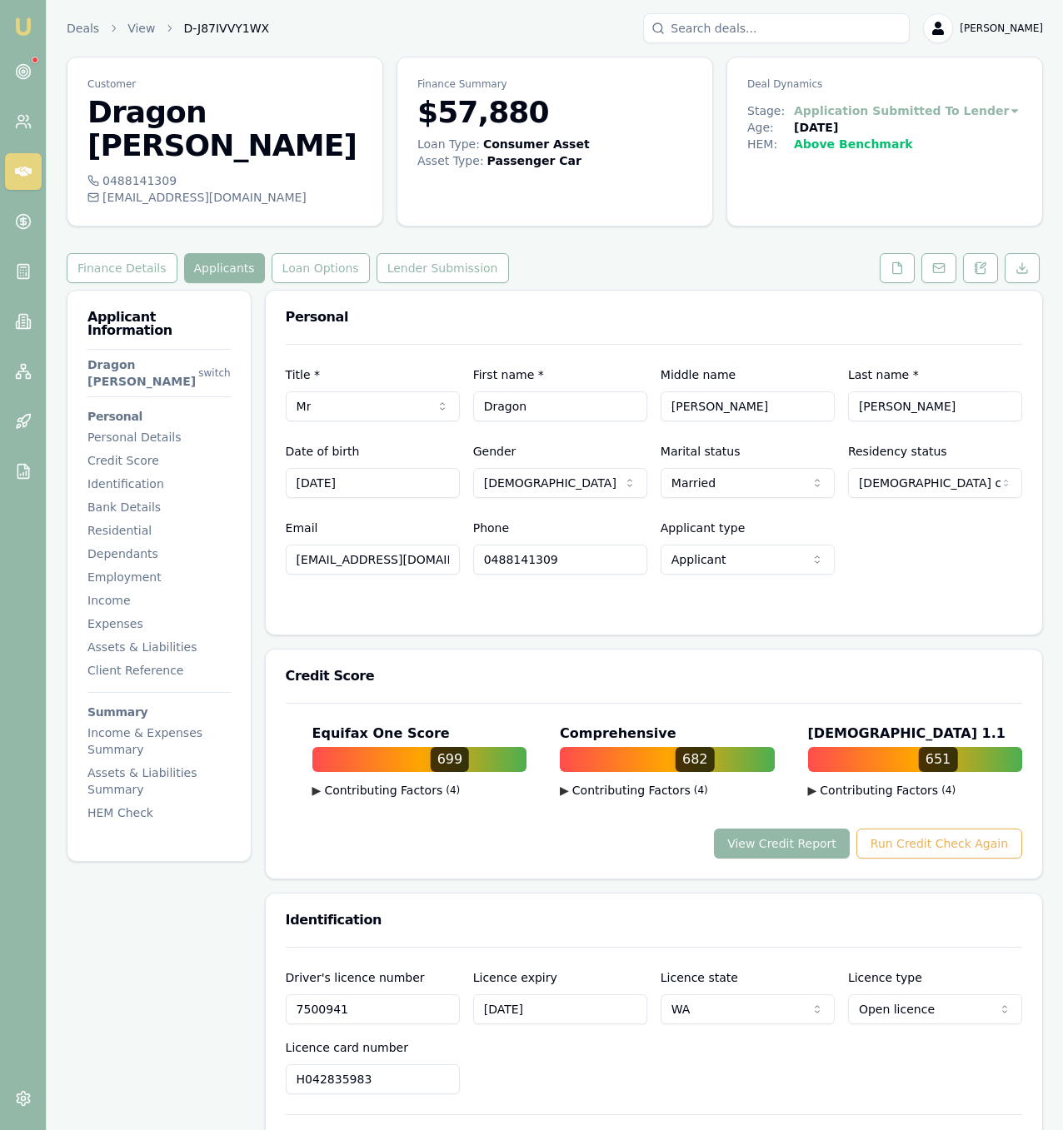
click at [157, 172] on div "0488141309" at bounding box center [224, 180] width 275 height 17
copy icon
click at [167, 189] on div "[EMAIL_ADDRESS][DOMAIN_NAME]" at bounding box center [224, 197] width 275 height 17
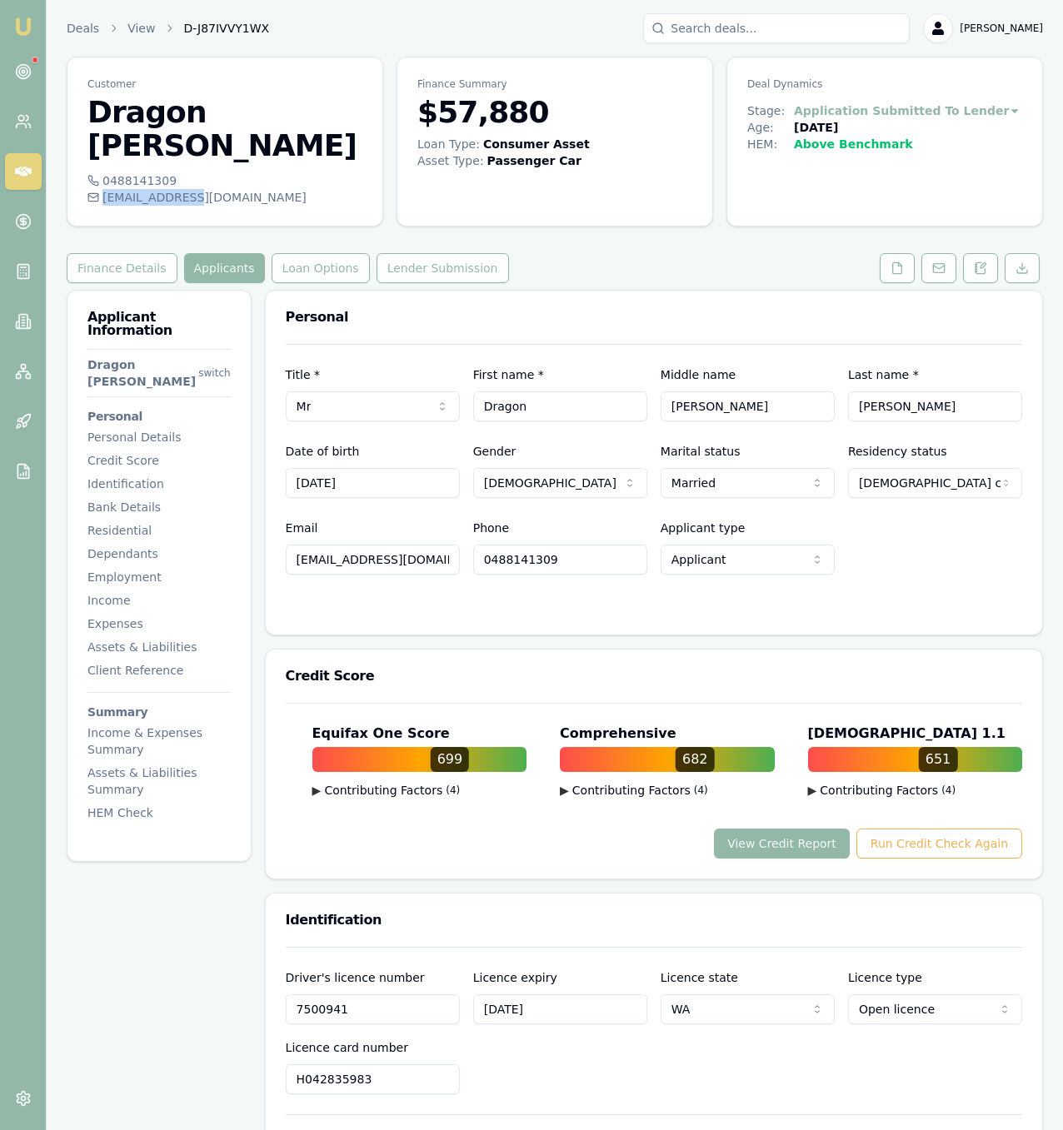
click at [167, 189] on div "[EMAIL_ADDRESS][DOMAIN_NAME]" at bounding box center [224, 197] width 275 height 17
copy icon
click at [375, 468] on input "06/01/1995" at bounding box center [373, 483] width 174 height 30
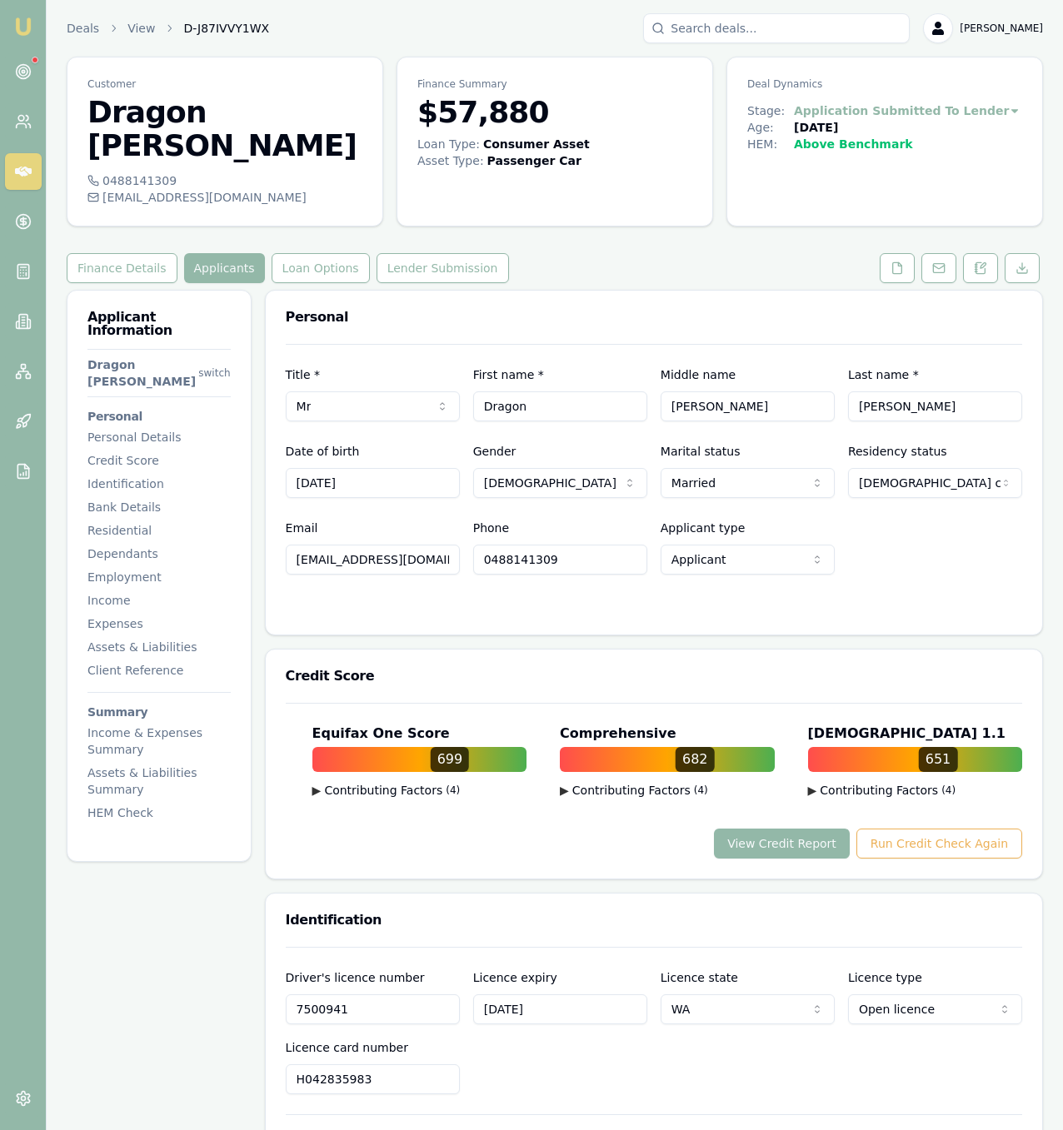
click at [375, 468] on input "06/01/1995" at bounding box center [373, 483] width 174 height 30
click at [759, 663] on div "Credit Score" at bounding box center [654, 676] width 776 height 53
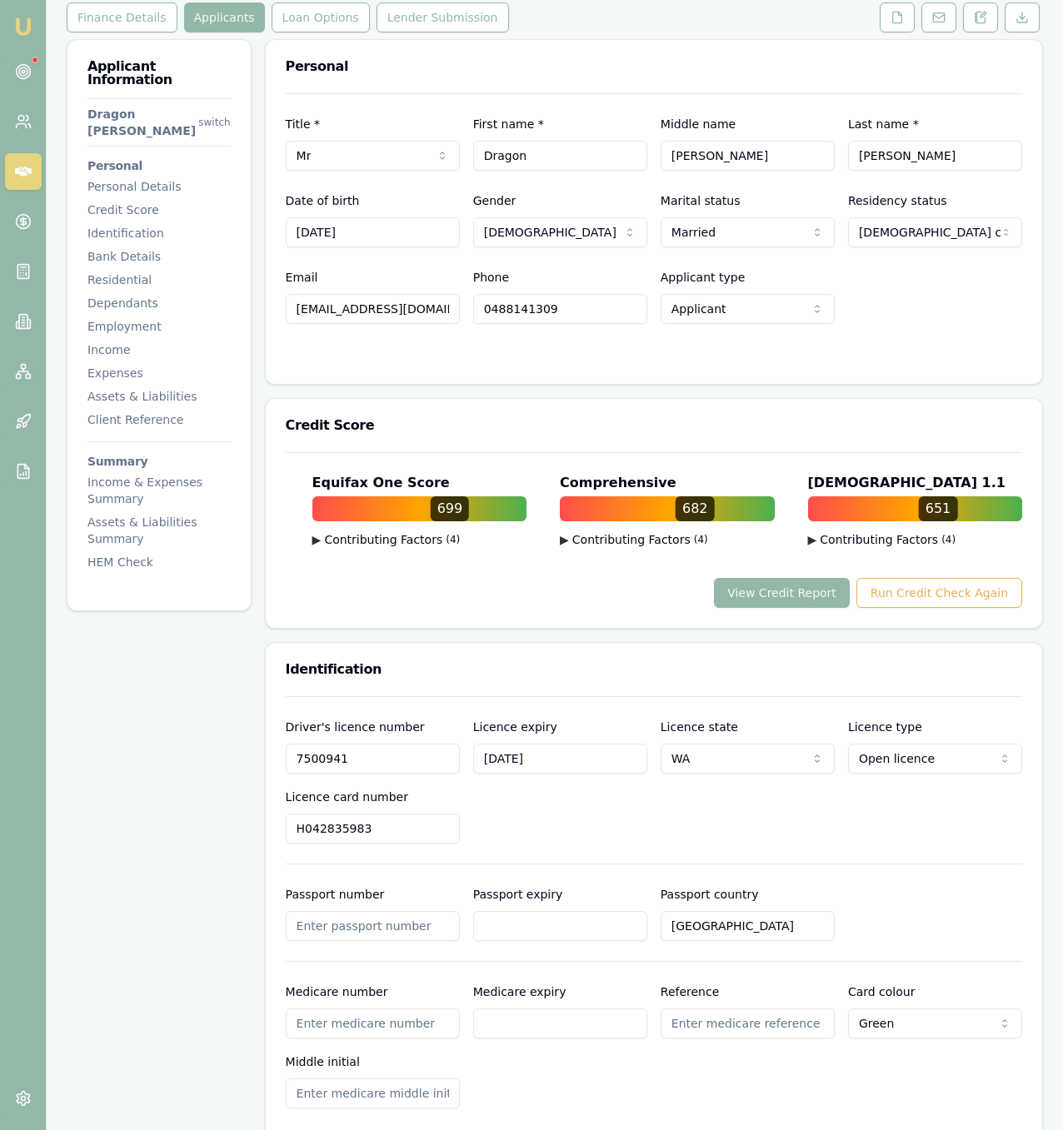
scroll to position [285, 0]
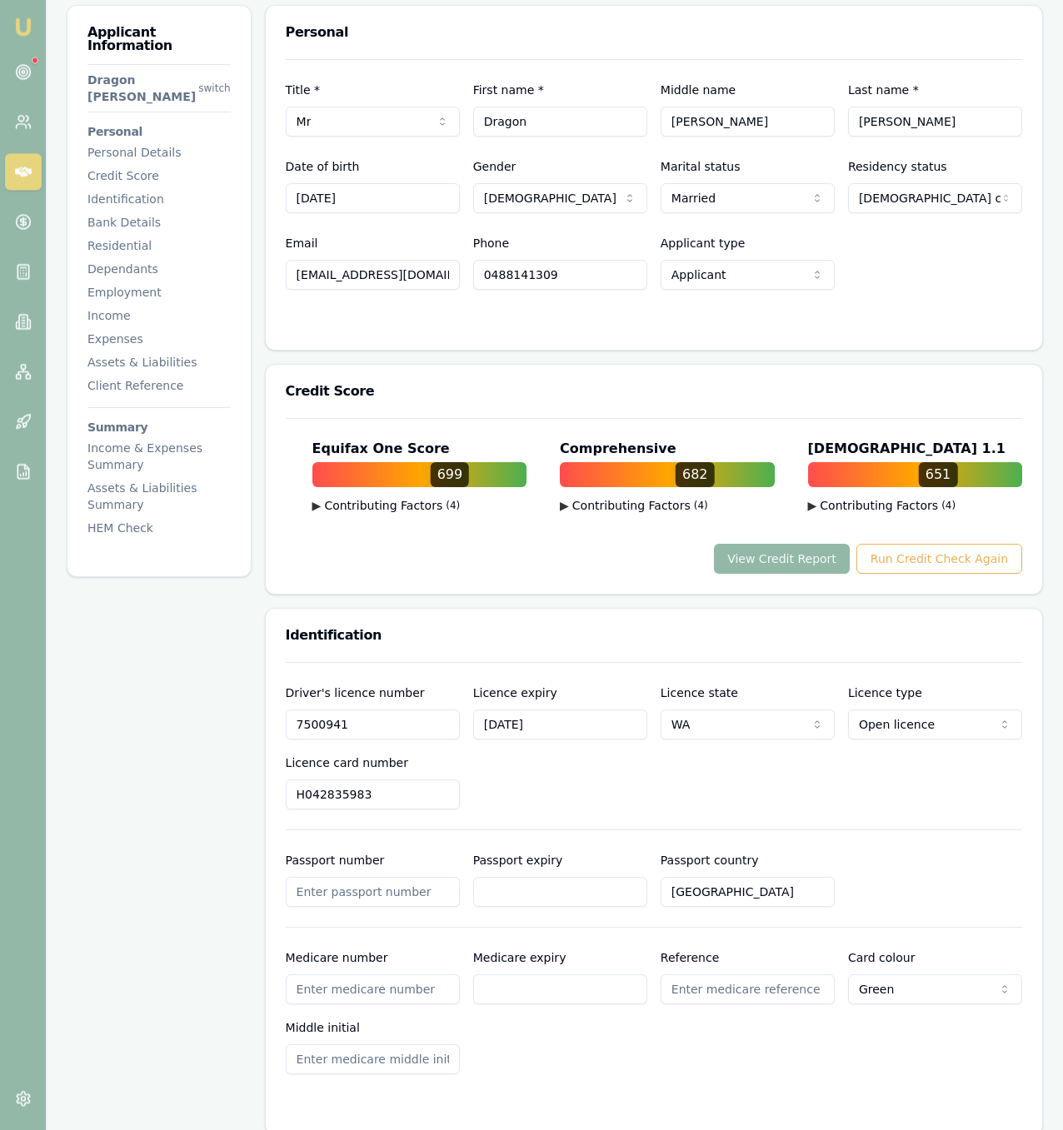
click at [415, 710] on input "7500941" at bounding box center [373, 725] width 174 height 30
click at [561, 759] on div "Driver's licence number 7500941 Licence expiry 12/02/2030 Licence state WA NSW …" at bounding box center [654, 746] width 736 height 127
click at [596, 710] on input "12/02/2030" at bounding box center [560, 725] width 174 height 30
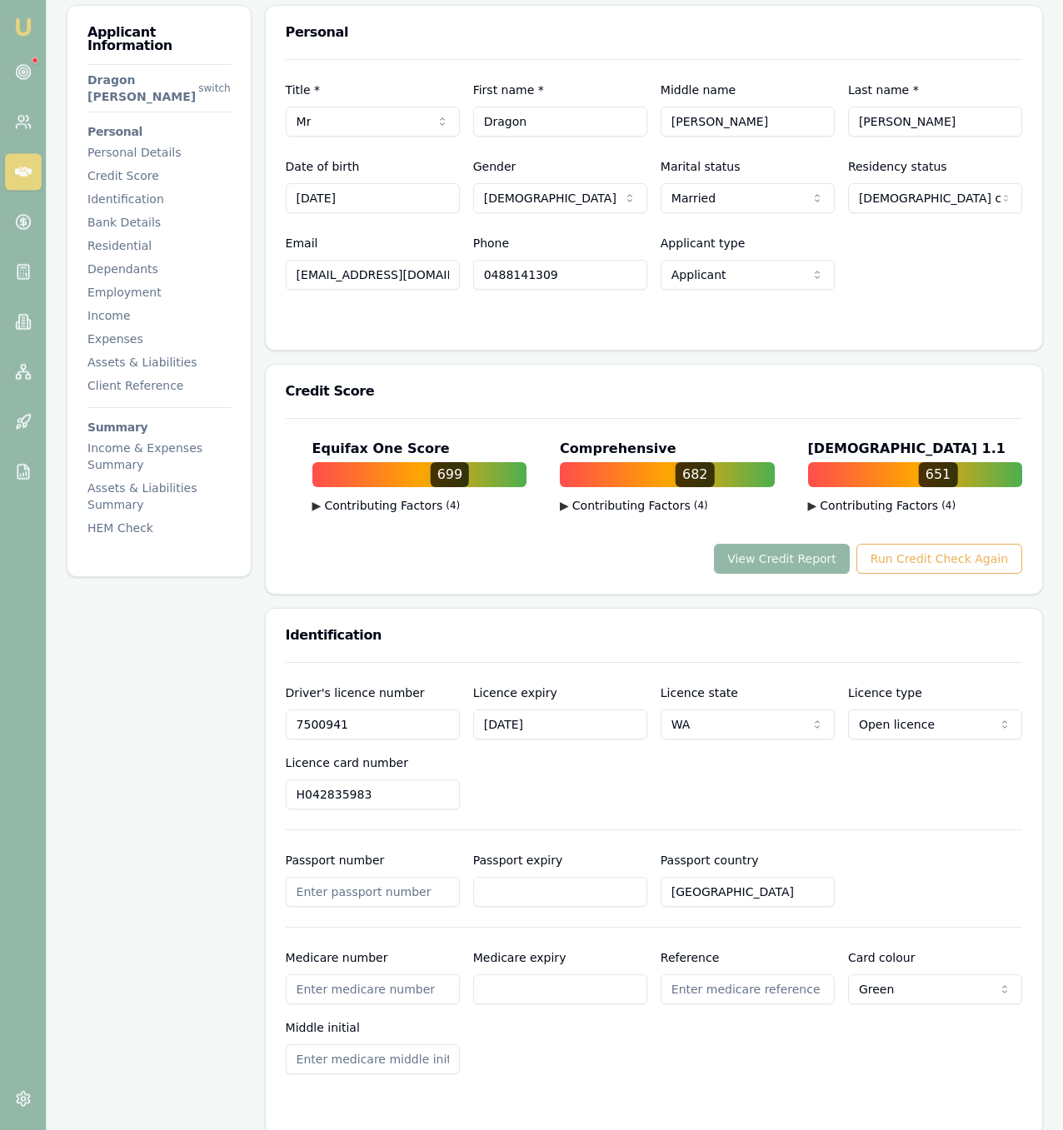
click at [596, 710] on input "12/02/2030" at bounding box center [560, 725] width 174 height 30
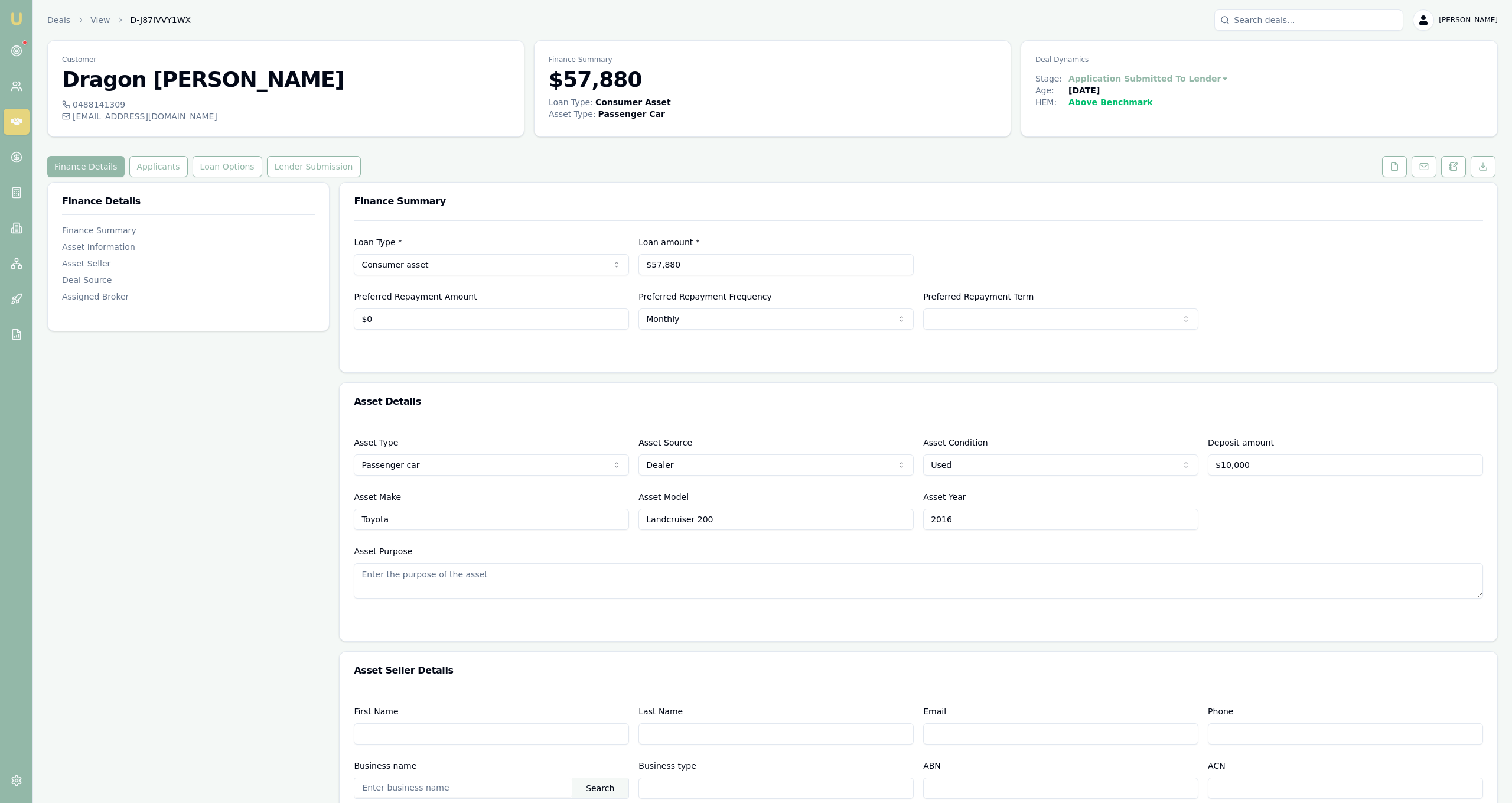
click at [133, 148] on div "Customer Dragon [PERSON_NAME] 0488141309 [EMAIL_ADDRESS][DOMAIN_NAME] Finance S…" at bounding box center [772, 658] width 1450 height 1236
click at [140, 157] on button "Applicants" at bounding box center [158, 167] width 58 height 21
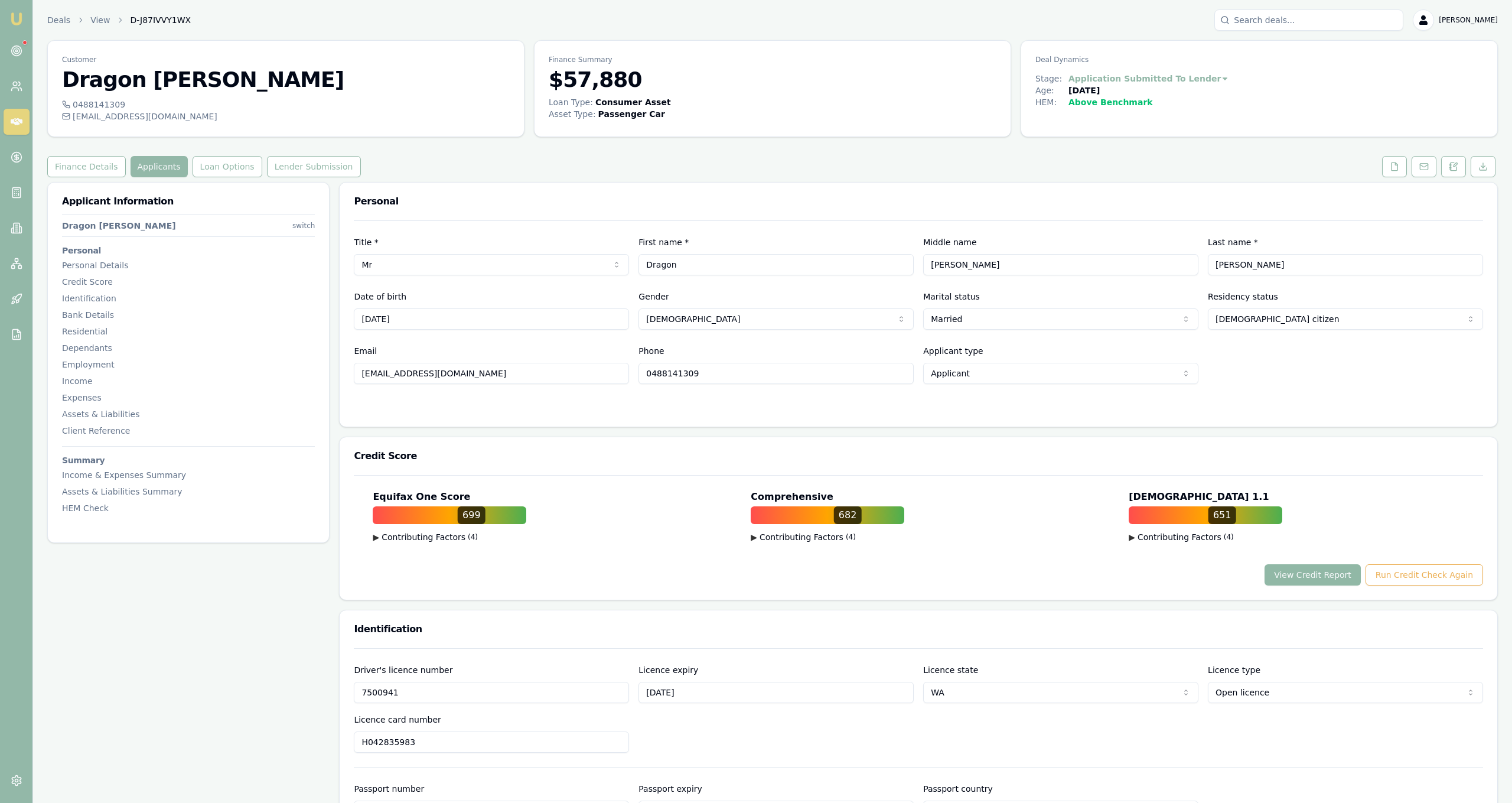
click at [1361, 574] on button "View Credit Report" at bounding box center [1313, 575] width 96 height 21
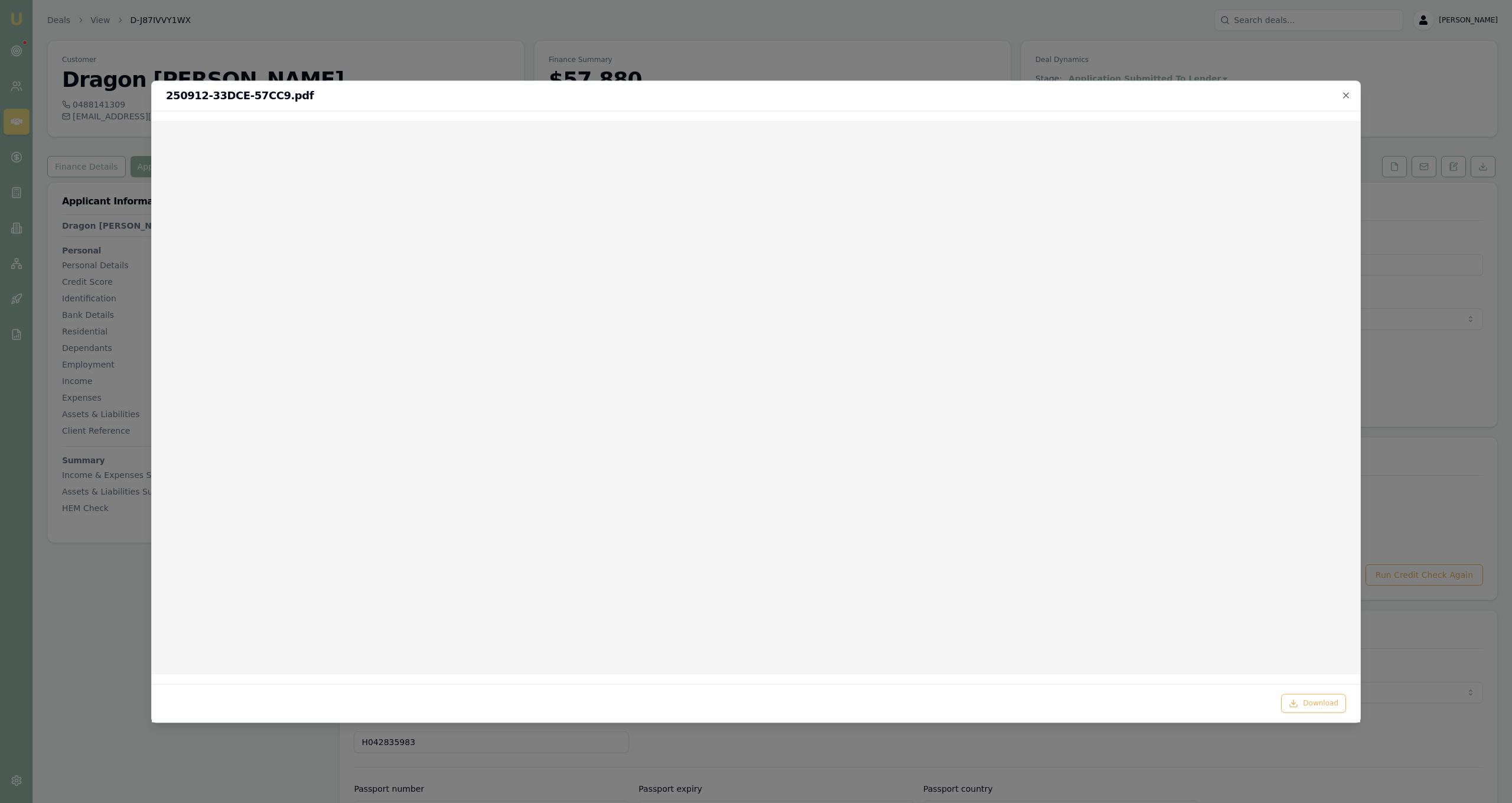
click at [771, 60] on div at bounding box center [756, 402] width 1512 height 803
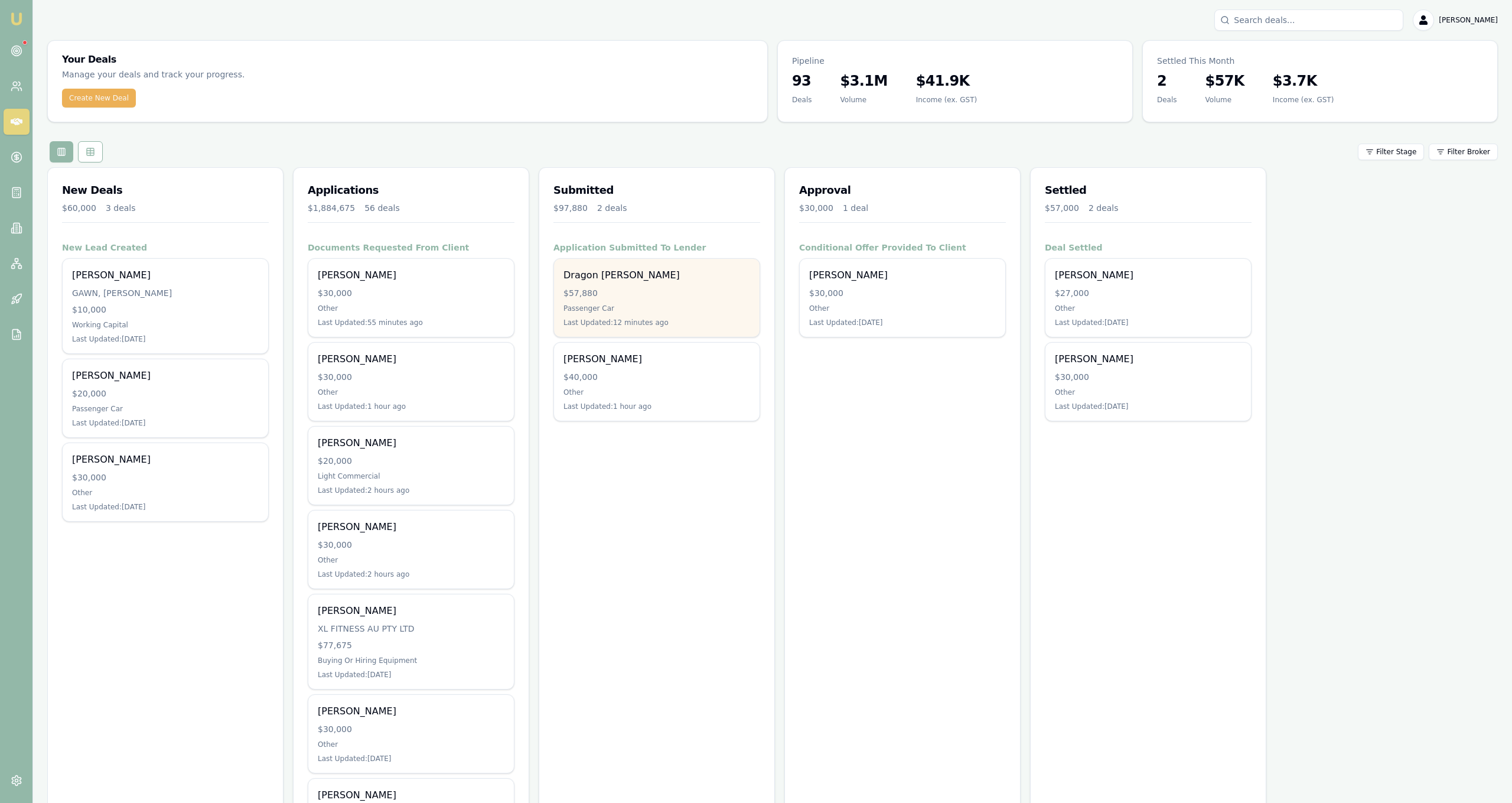
click at [696, 289] on div "$57,880" at bounding box center [657, 293] width 187 height 12
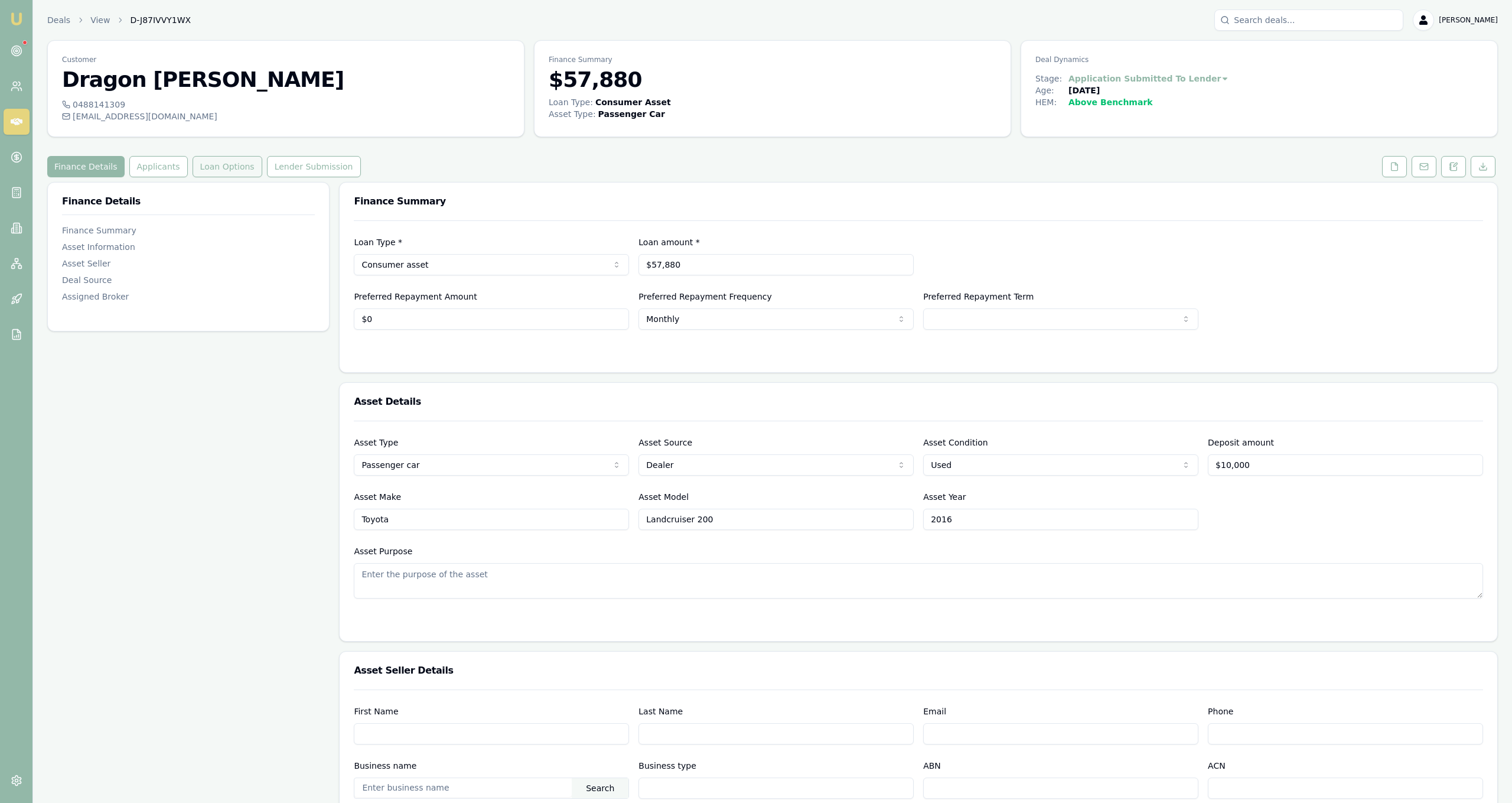
click at [228, 172] on button "Loan Options" at bounding box center [228, 167] width 70 height 21
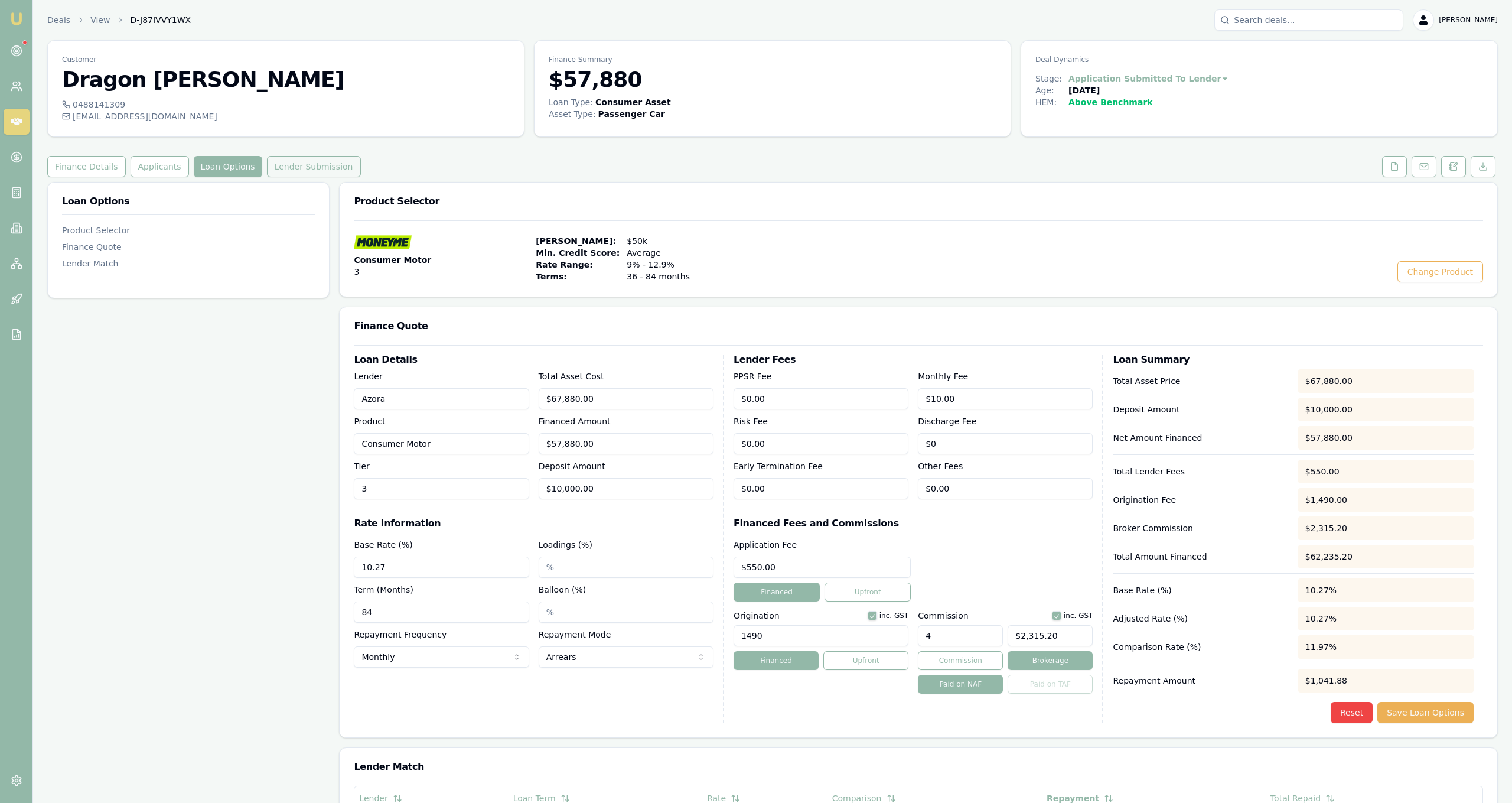
click at [306, 165] on button "Lender Submission" at bounding box center [313, 167] width 94 height 21
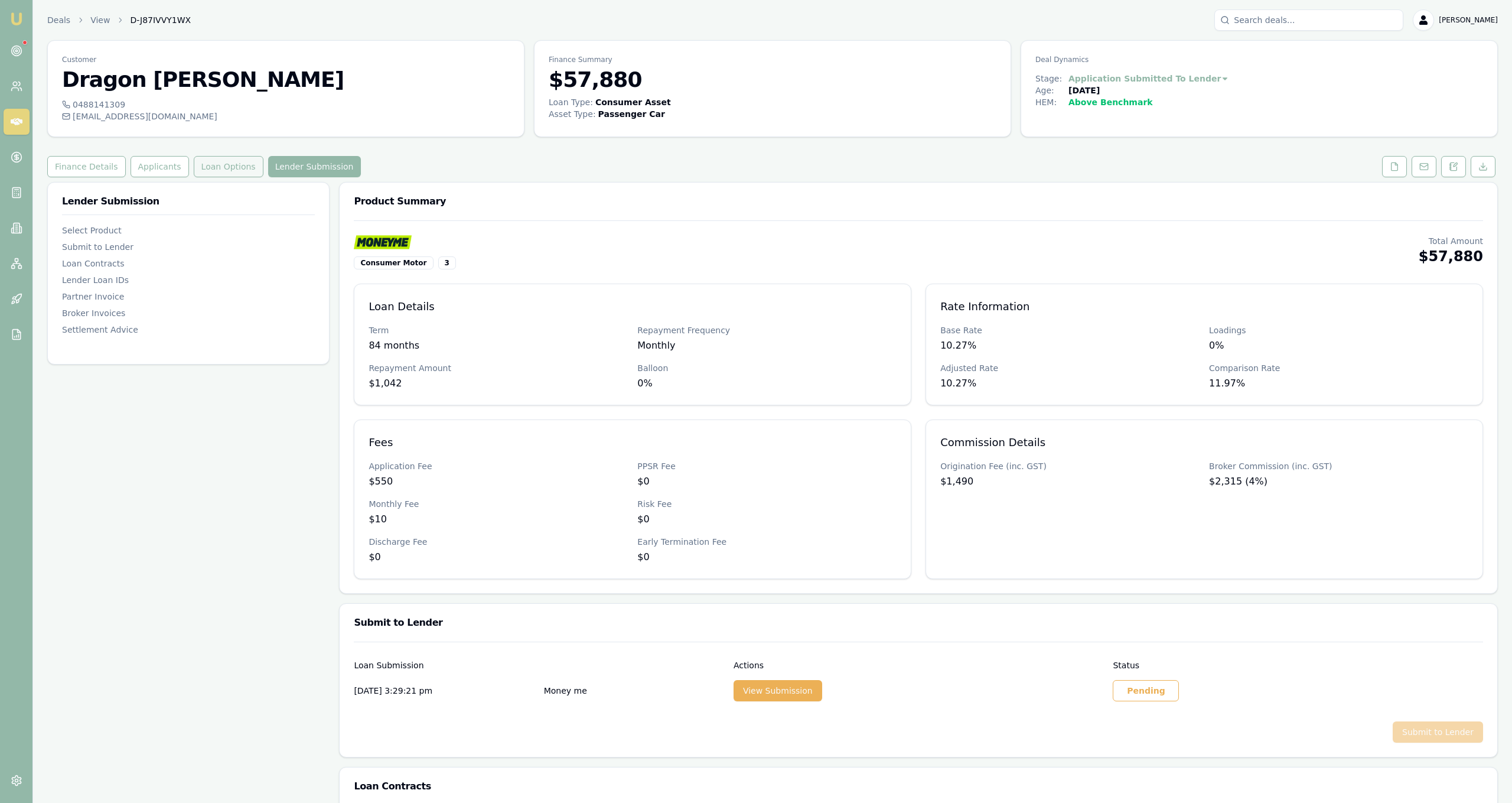
click at [195, 167] on button "Loan Options" at bounding box center [228, 167] width 70 height 21
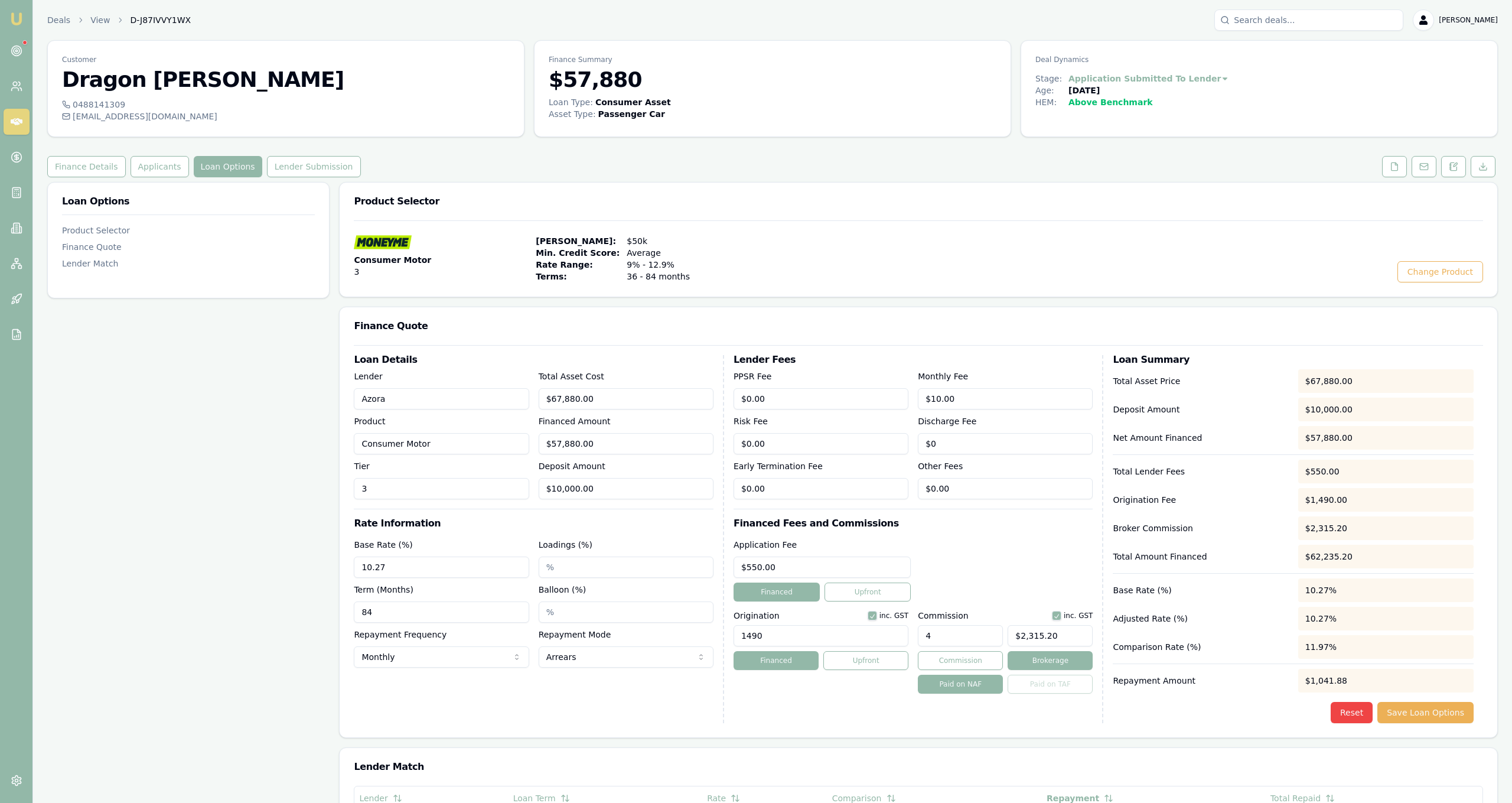
click at [231, 589] on div "Loan Options Product Selector Finance Quote Lender Match" at bounding box center [189, 632] width 282 height 899
